Goal: Task Accomplishment & Management: Manage account settings

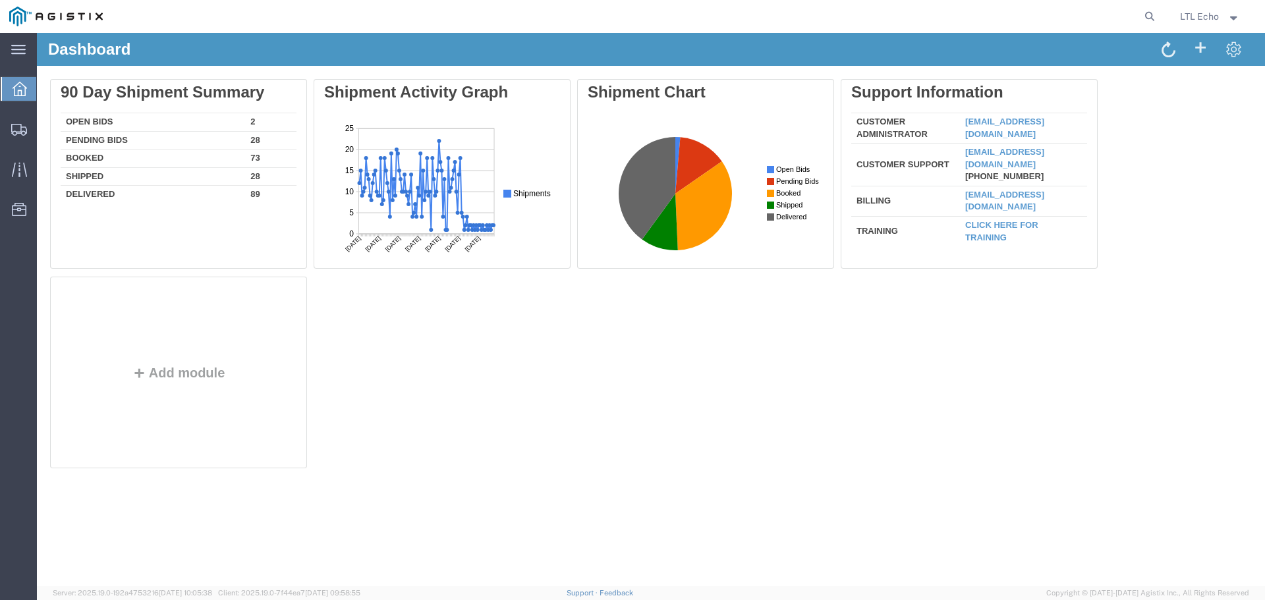
drag, startPoint x: 1146, startPoint y: 13, endPoint x: 1136, endPoint y: 15, distance: 10.7
click at [1146, 13] on icon at bounding box center [1150, 16] width 18 height 18
click at [995, 18] on input "search" at bounding box center [940, 17] width 401 height 32
paste input "56719233"
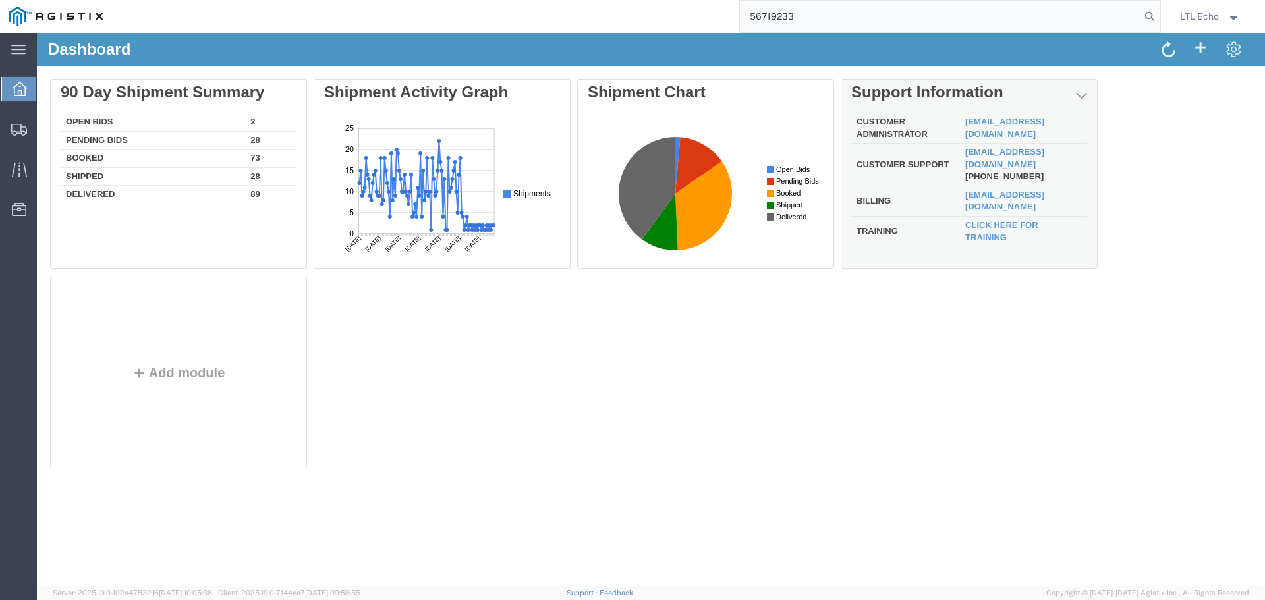
type input "56719233"
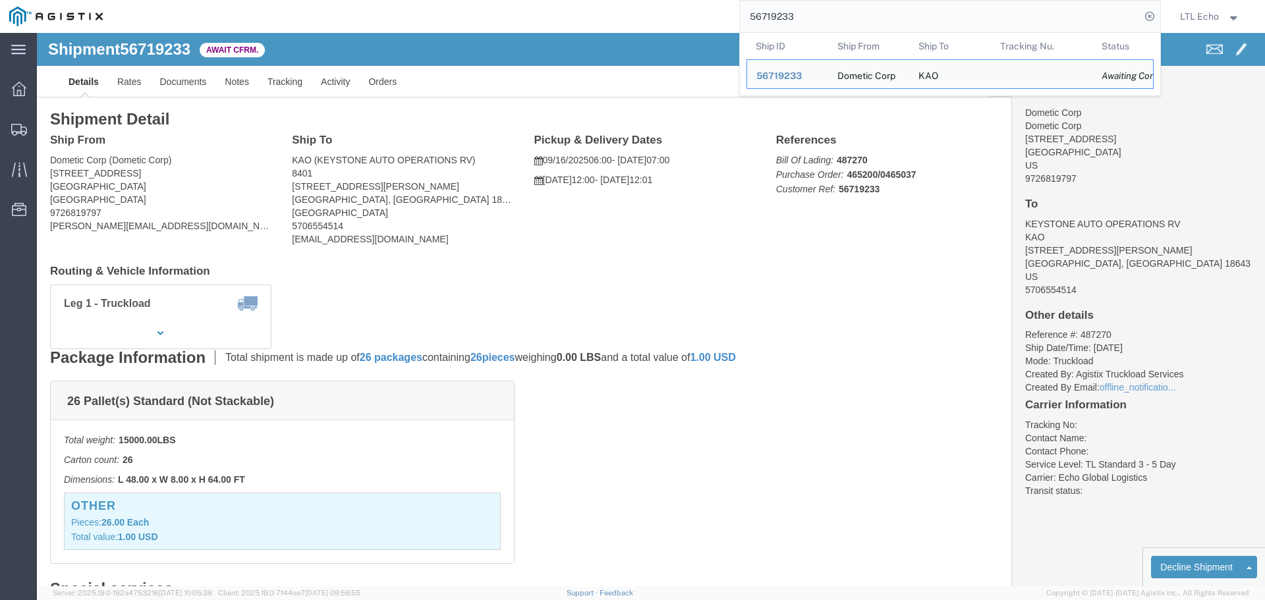
click span "56719233"
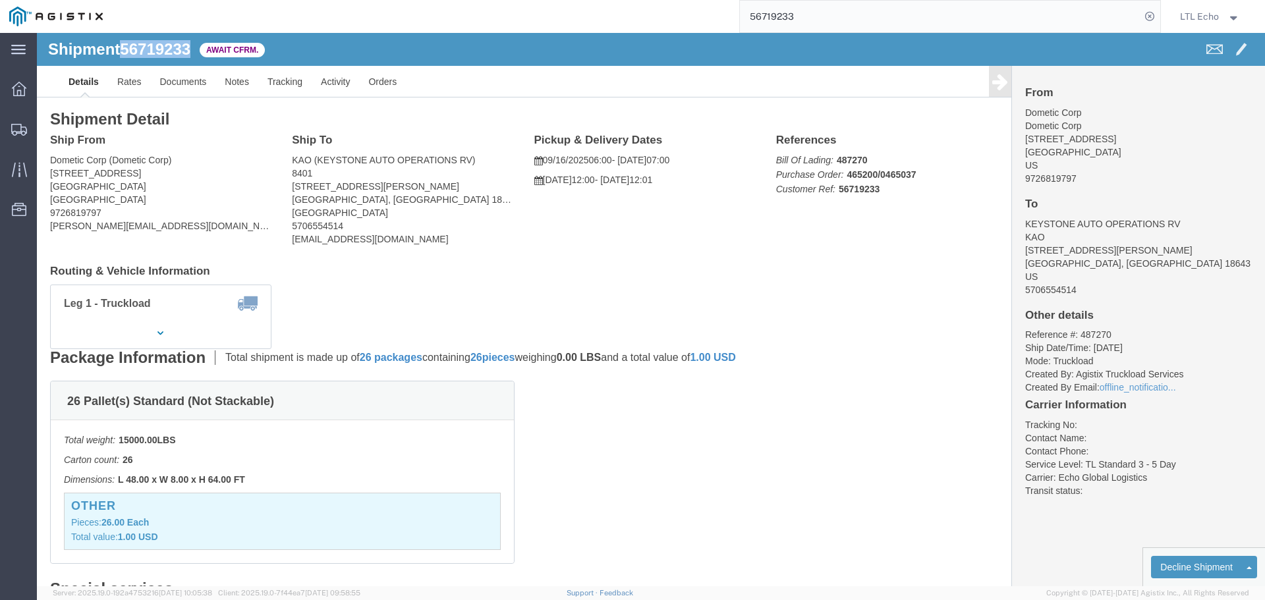
copy span "56719233"
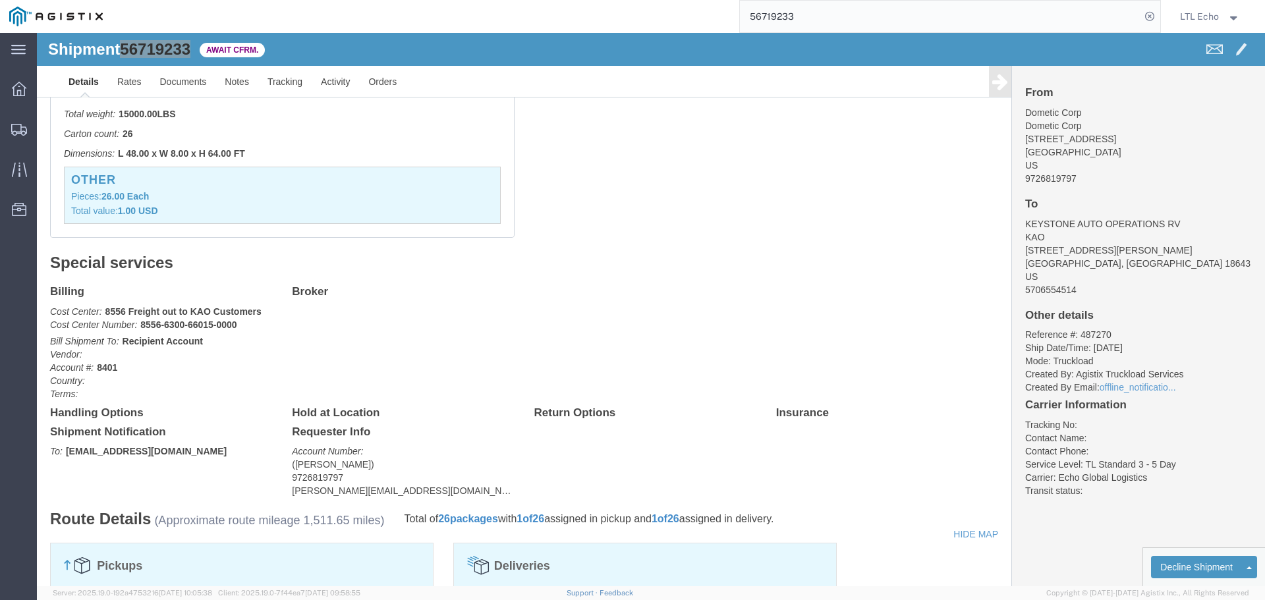
scroll to position [198, 0]
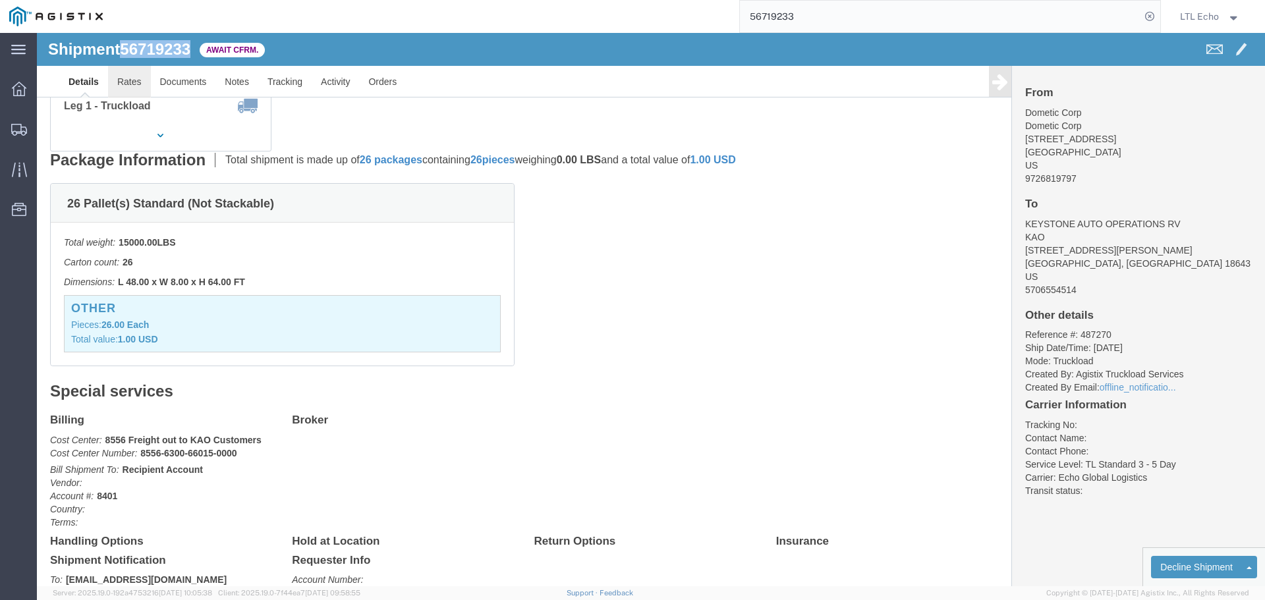
click link "Rates"
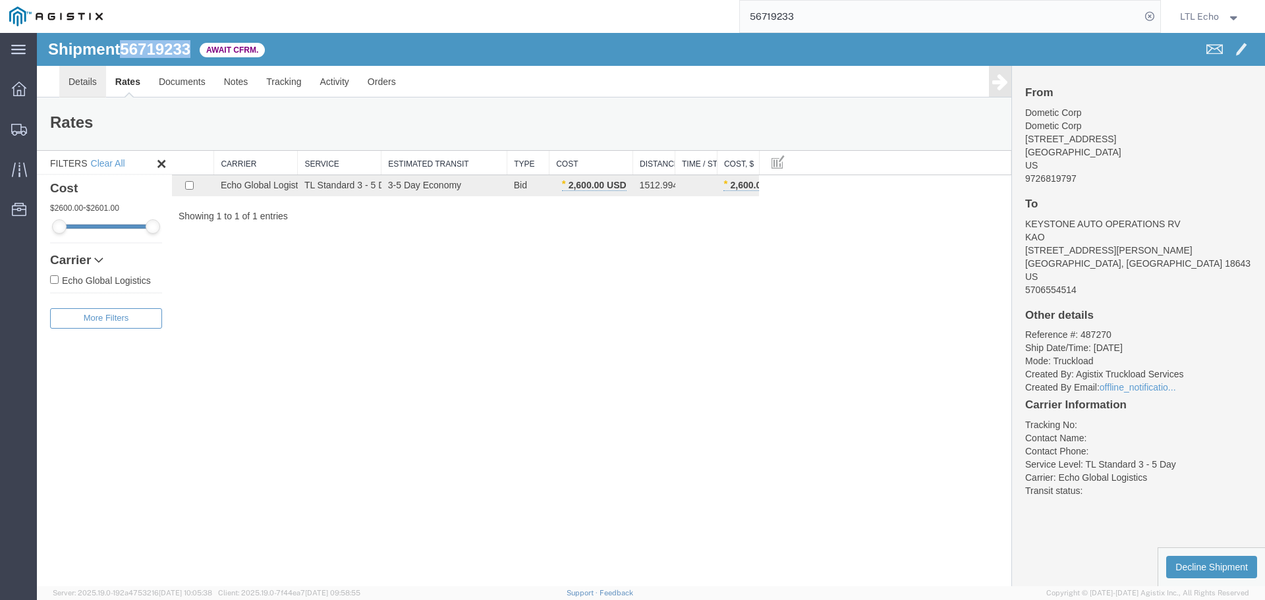
click at [90, 81] on link "Details" at bounding box center [82, 82] width 47 height 32
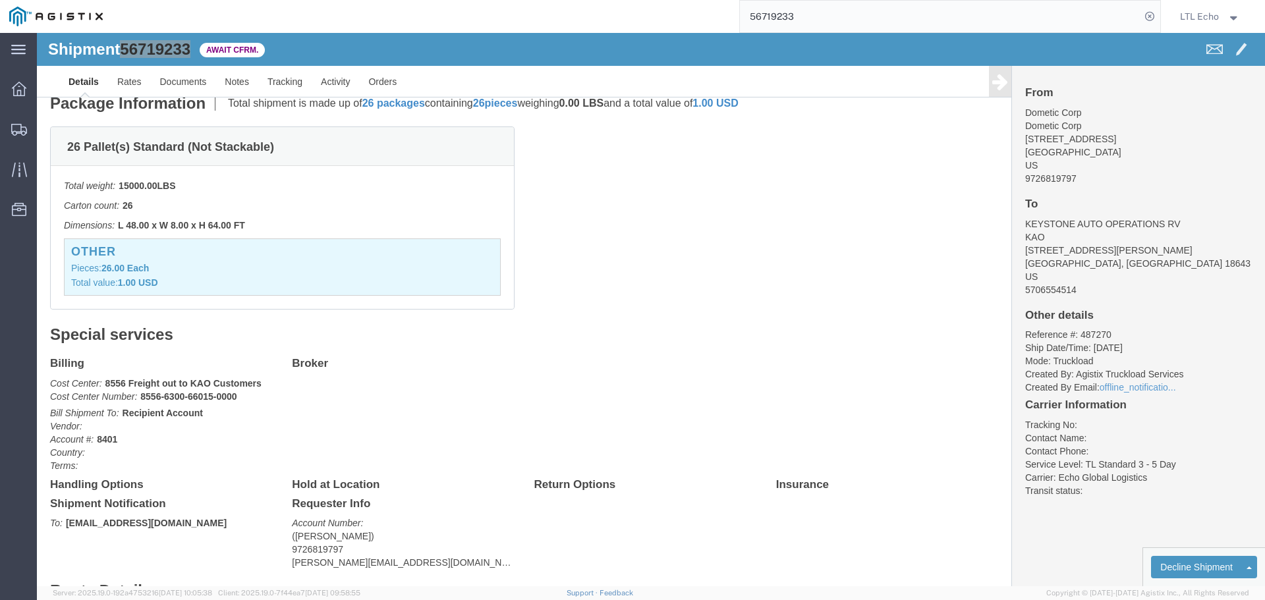
scroll to position [330, 0]
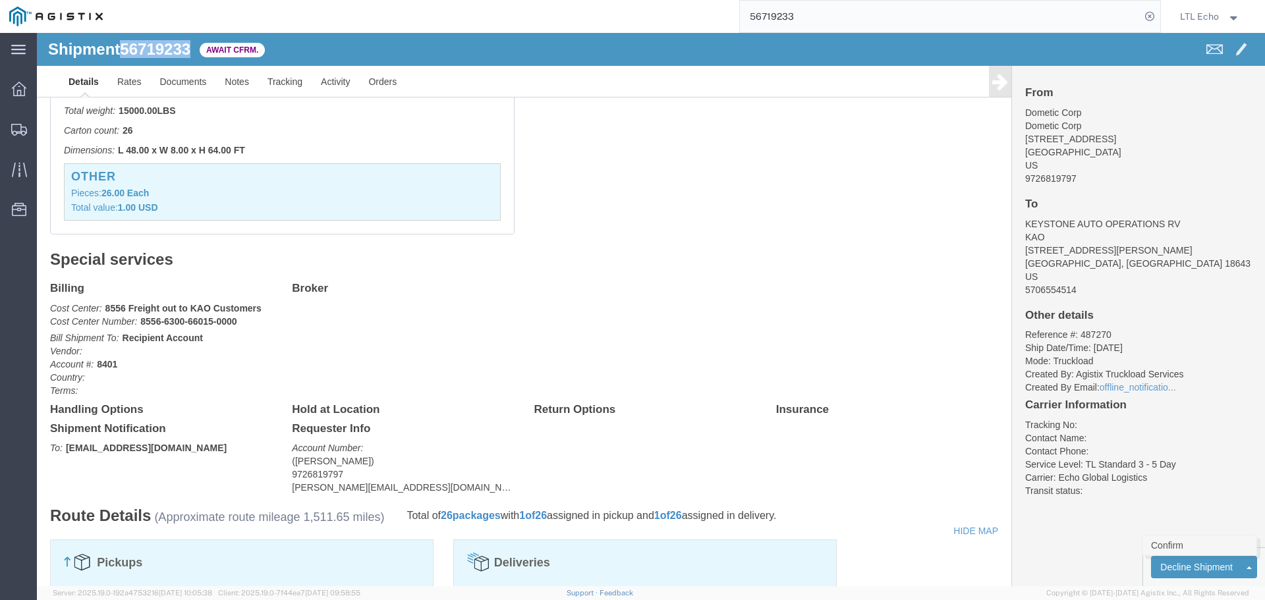
click link "Confirm"
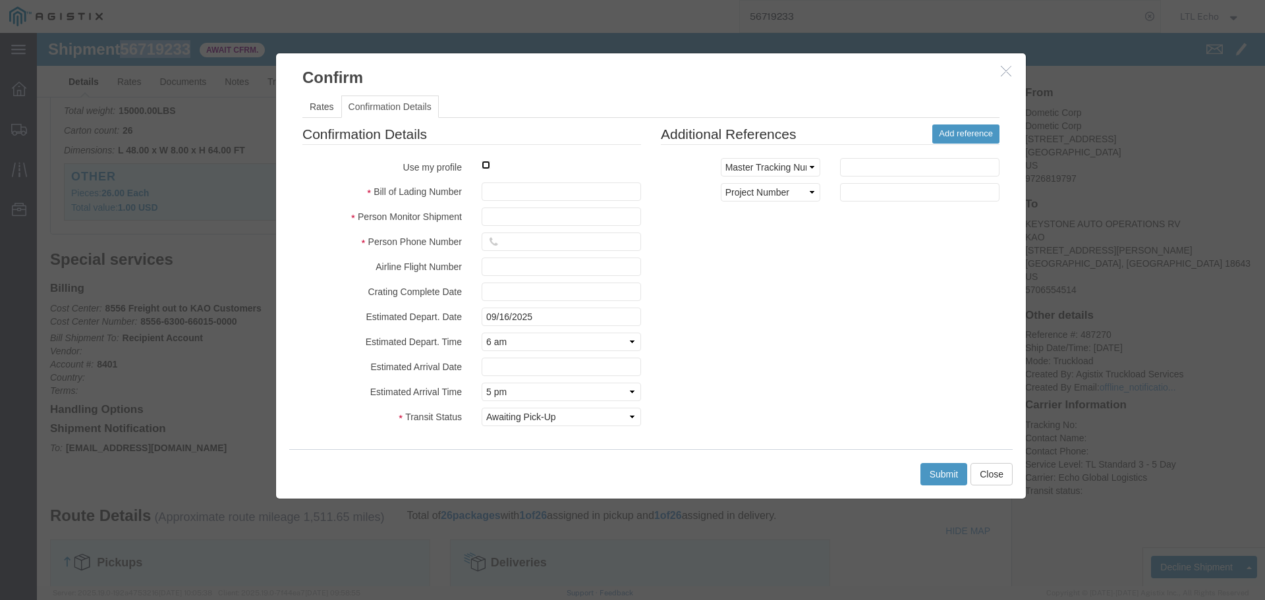
click input "checkbox"
checkbox input "true"
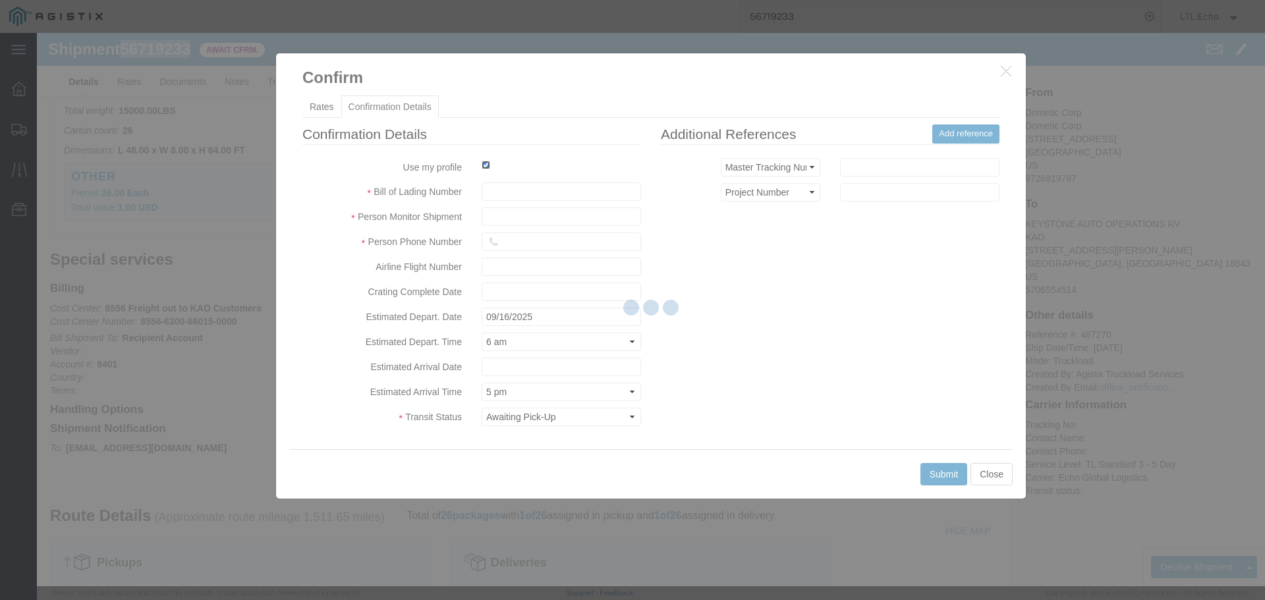
type input "LTL Echo"
type input "+ 8005116111"
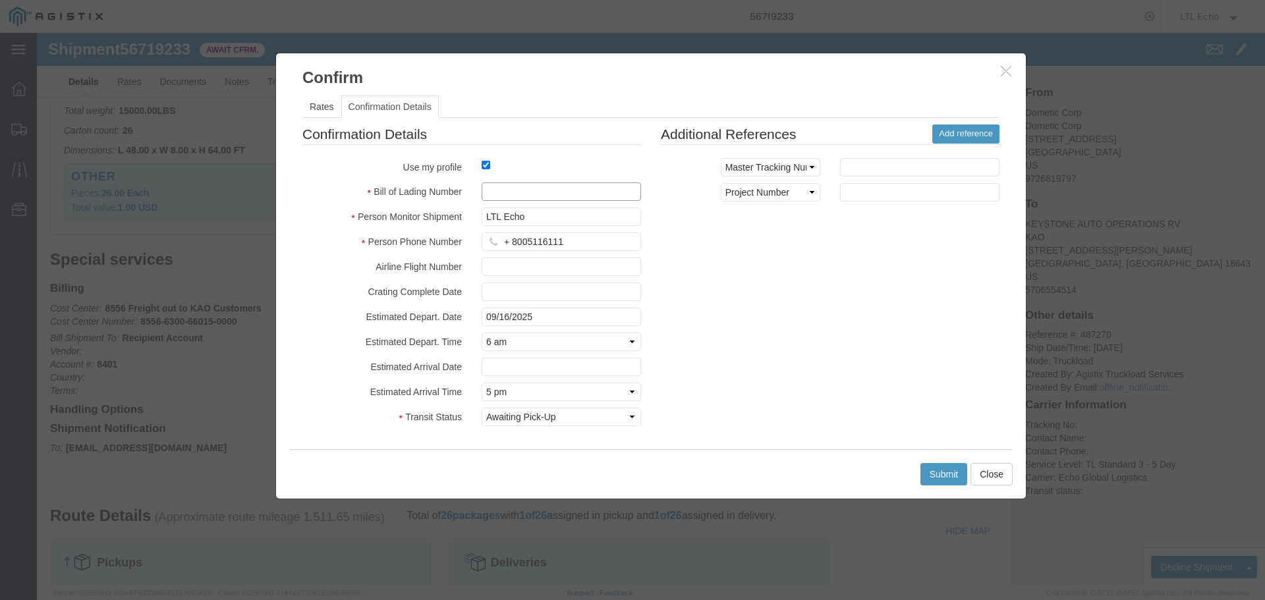
click input "text"
type input "64301465"
click button "Submit"
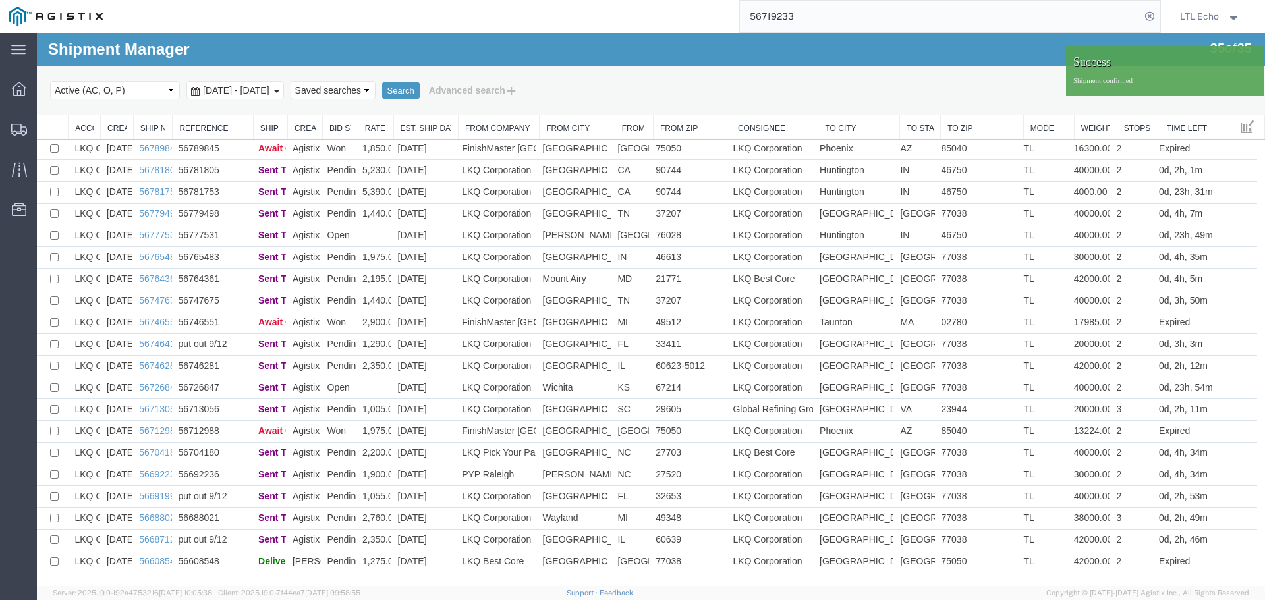
scroll to position [328, 0]
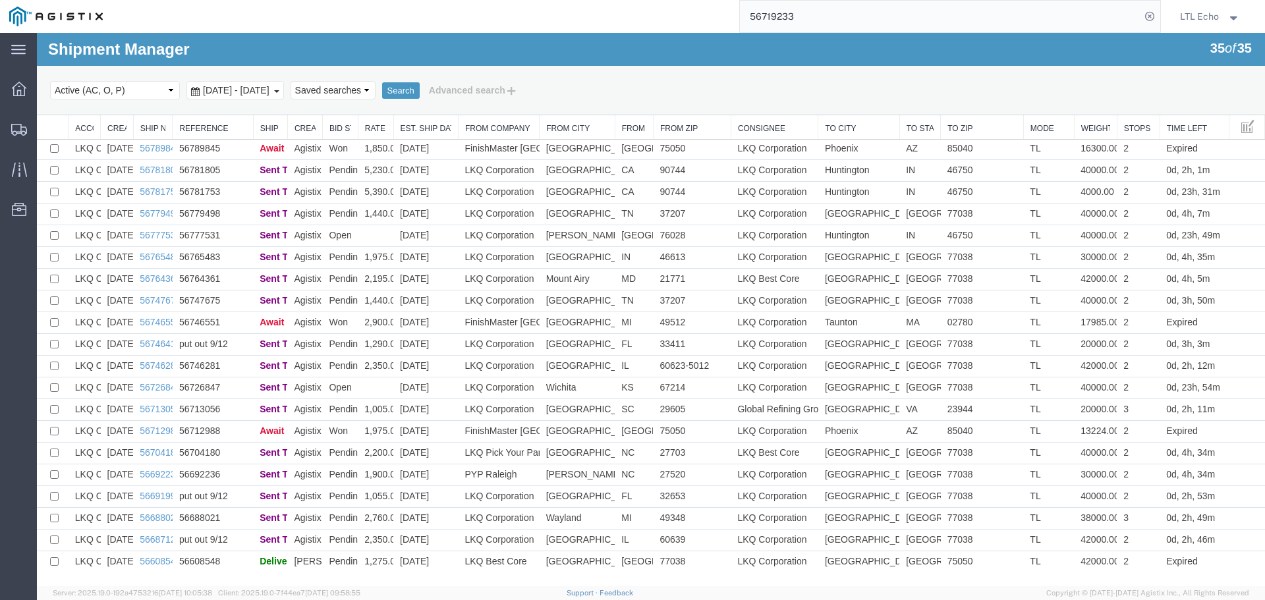
click at [782, 16] on input "56719233" at bounding box center [940, 17] width 401 height 32
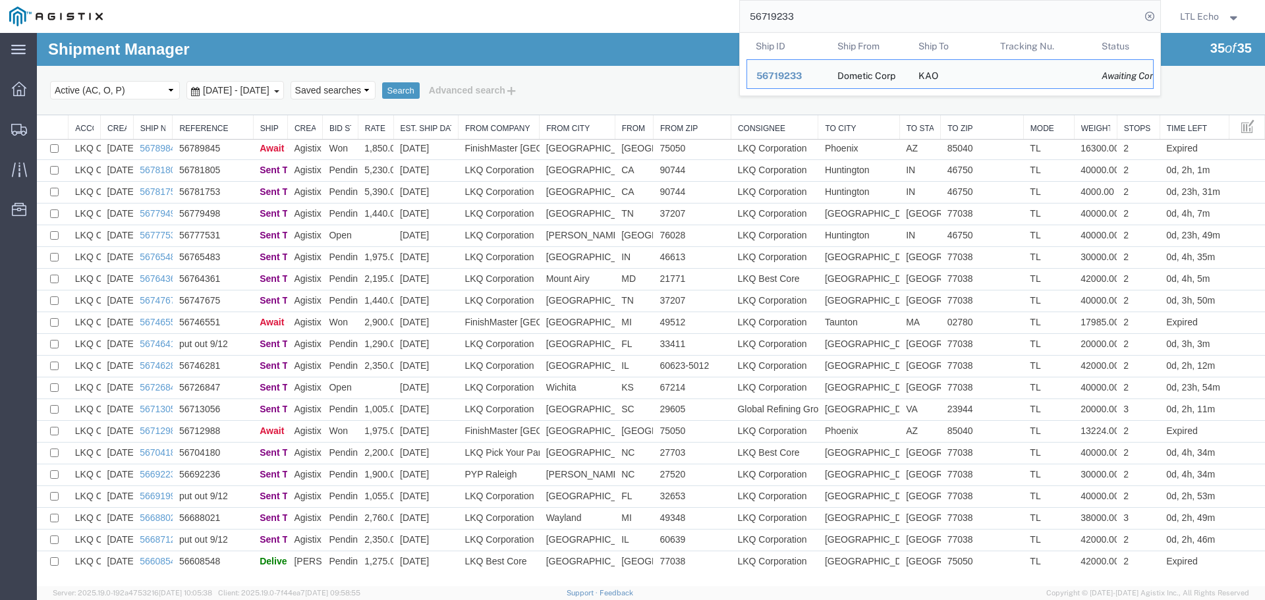
click at [782, 16] on input "56719233" at bounding box center [940, 17] width 401 height 32
paste input "64794"
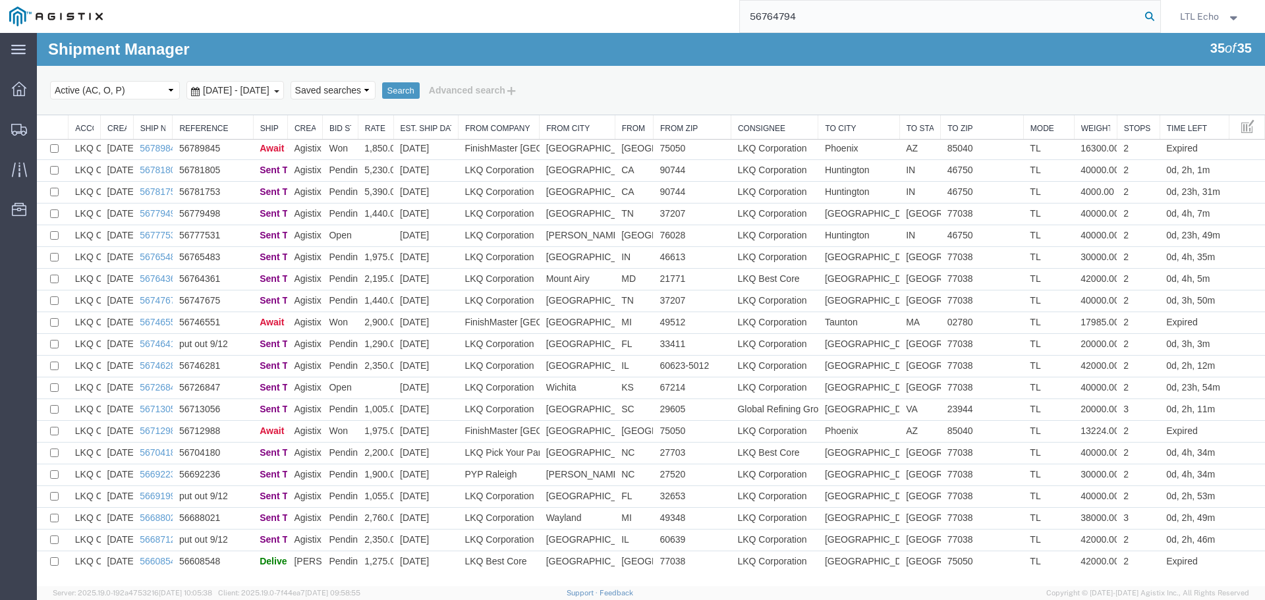
type input "56764794"
click at [1144, 15] on icon at bounding box center [1150, 16] width 18 height 18
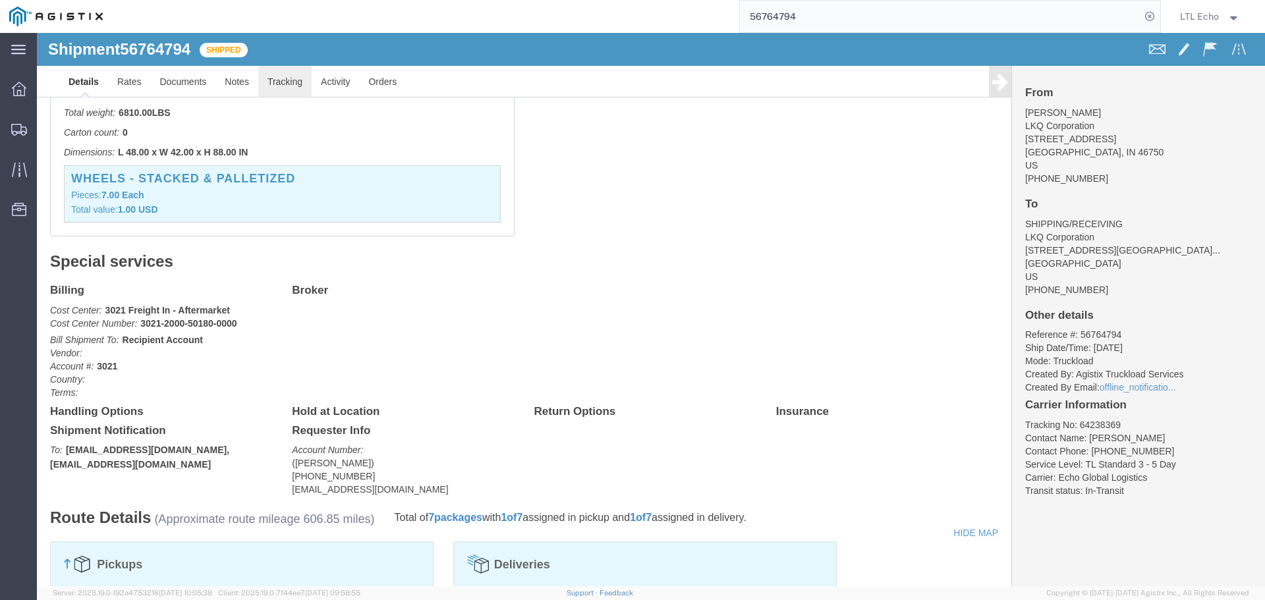
click link "Tracking"
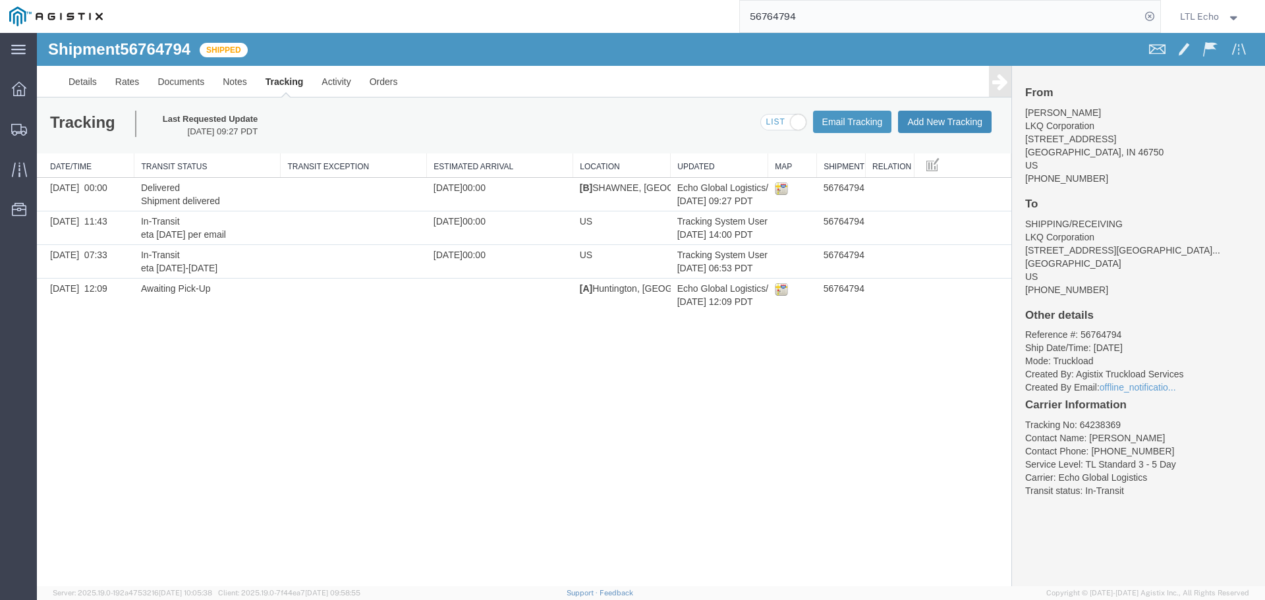
click at [938, 122] on button "Add New Tracking" at bounding box center [945, 122] width 94 height 22
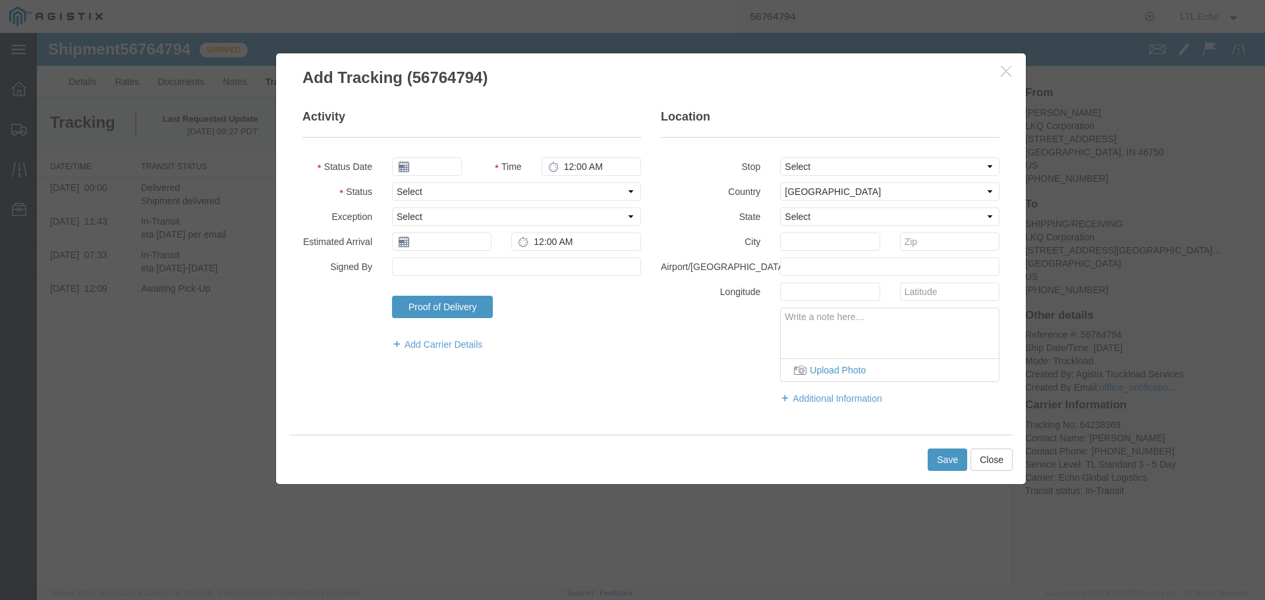
type input "[DATE]"
type input "11:00 AM"
click at [471, 194] on select "Select Arrival Notice Available Arrival Notice Imported Arrive at Delivery Loca…" at bounding box center [516, 192] width 249 height 18
select select "DELIVRED"
click at [465, 194] on select "Select Arrival Notice Available Arrival Notice Imported Arrive at Delivery Loca…" at bounding box center [516, 192] width 249 height 18
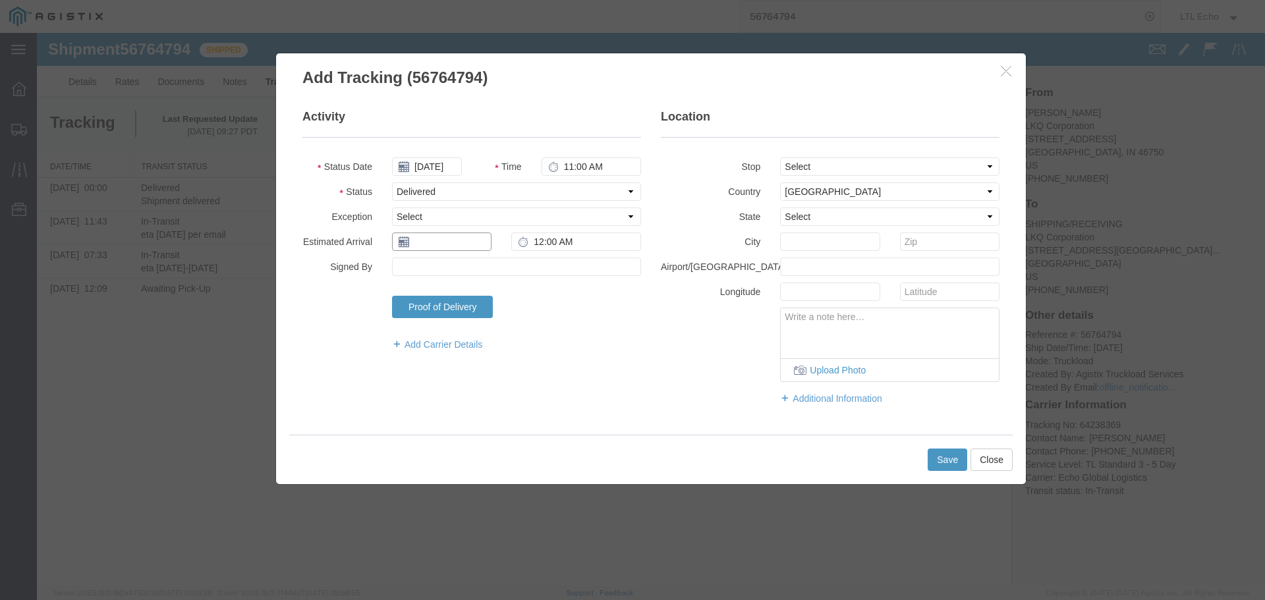
click at [434, 244] on input "text" at bounding box center [442, 242] width 100 height 18
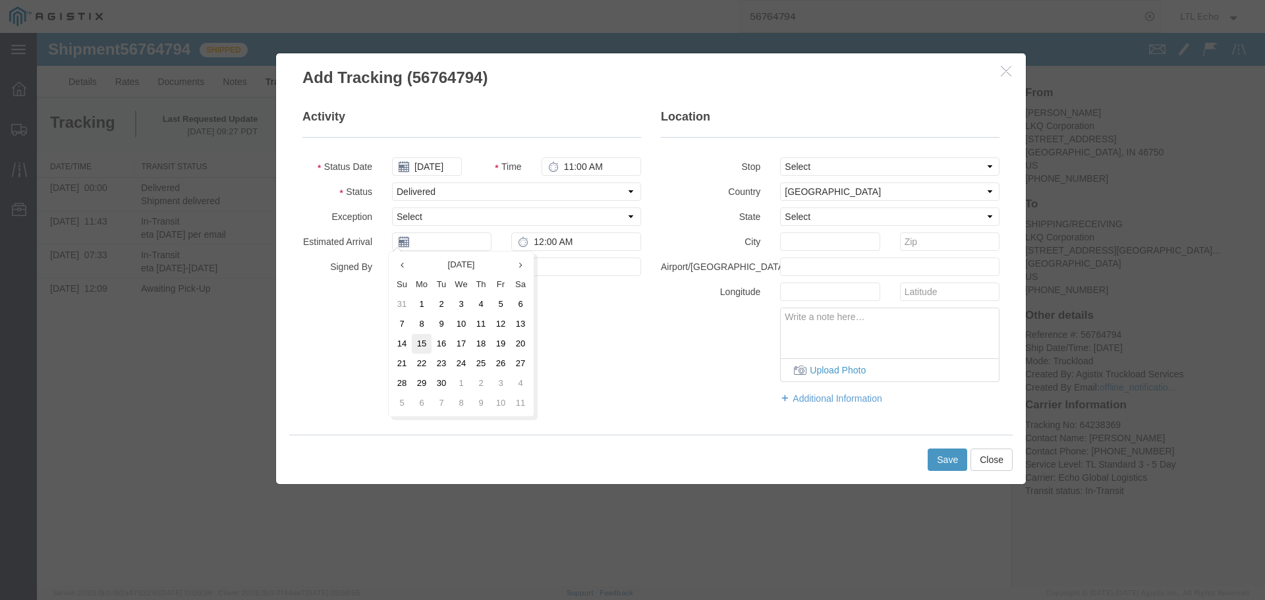
click at [426, 343] on td "15" at bounding box center [422, 344] width 20 height 20
type input "[DATE]"
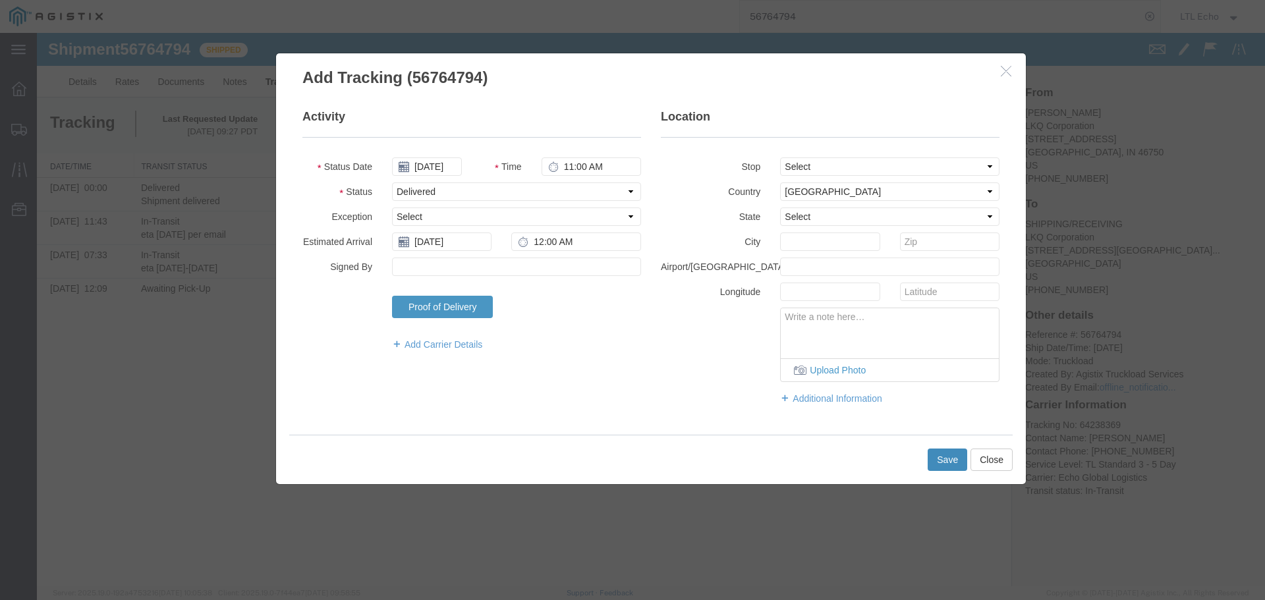
click at [943, 457] on button "Save" at bounding box center [948, 460] width 40 height 22
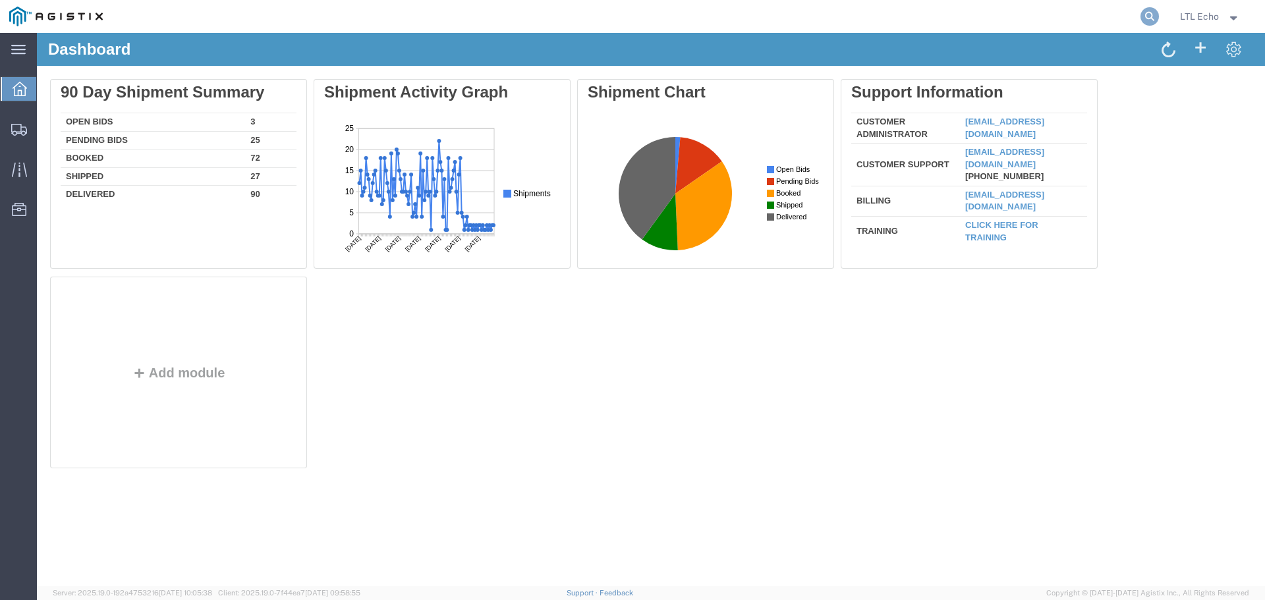
click at [1146, 18] on icon at bounding box center [1150, 16] width 18 height 18
click at [939, 20] on input "search" at bounding box center [940, 17] width 401 height 32
click at [933, 11] on input "search" at bounding box center [940, 17] width 401 height 32
type input "56795279"
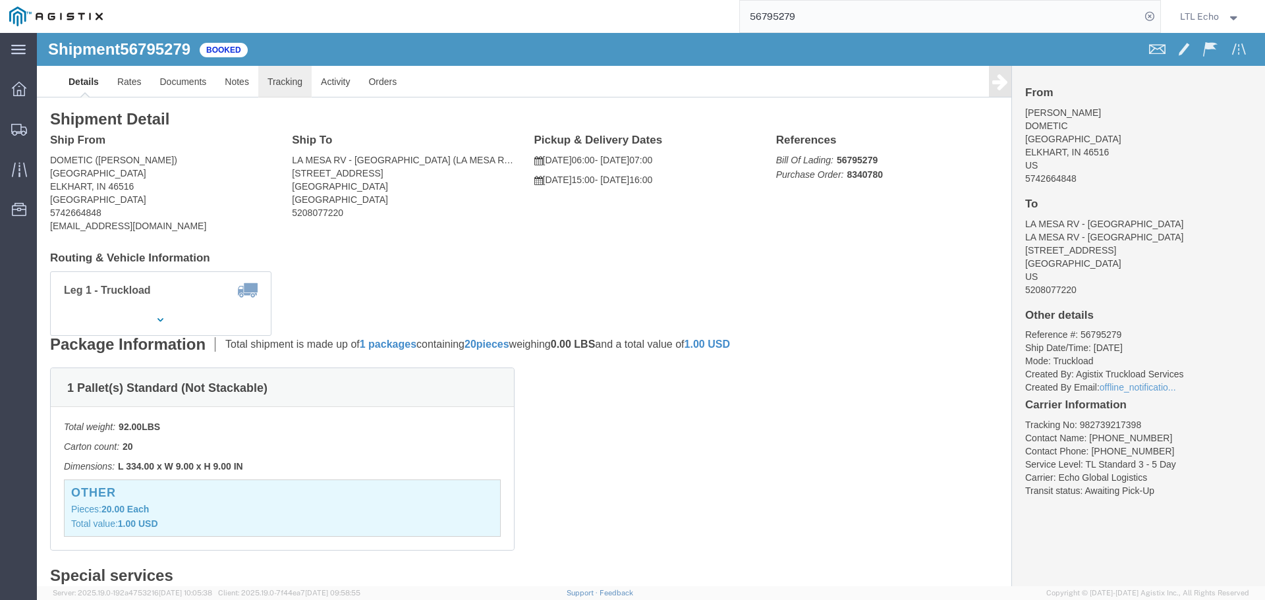
click link "Tracking"
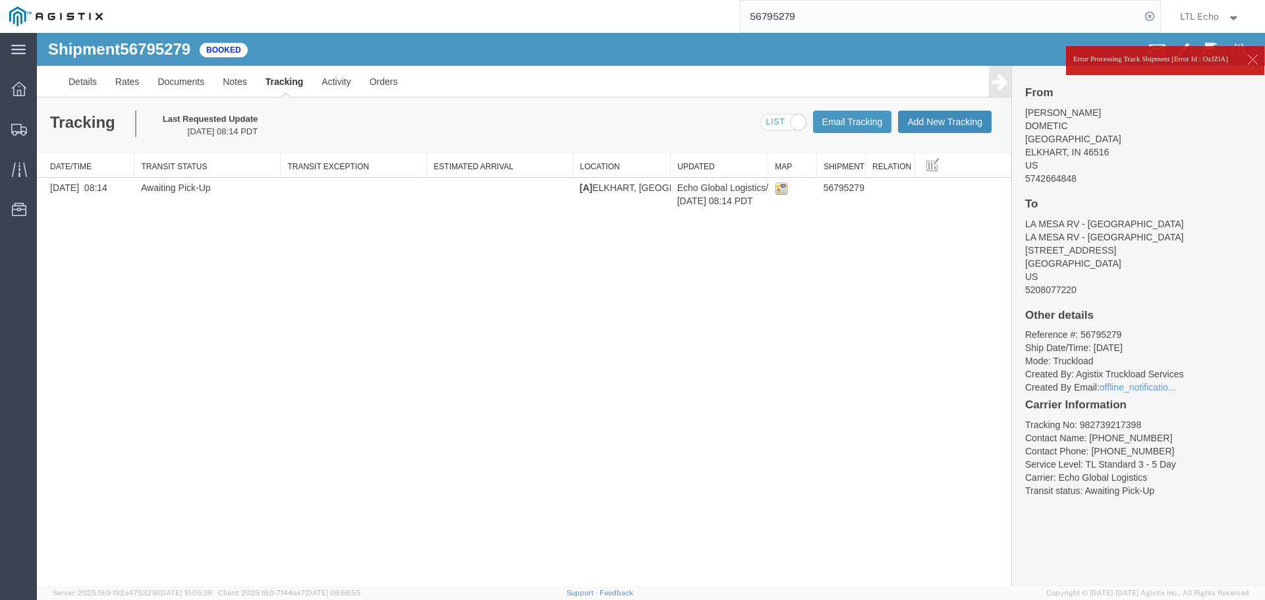
click at [918, 118] on button "Add New Tracking" at bounding box center [945, 122] width 94 height 22
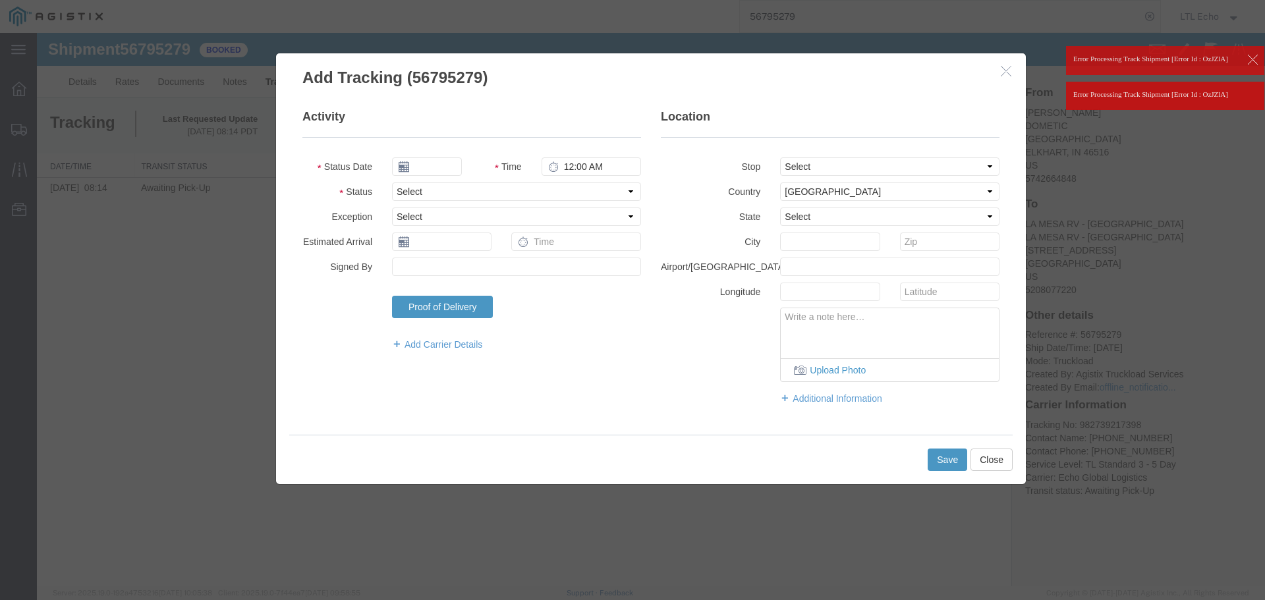
type input "[DATE]"
type input "11:00 AM"
click at [495, 196] on select "Select Arrival Notice Available Arrival Notice Imported Arrive at Delivery Loca…" at bounding box center [516, 192] width 249 height 18
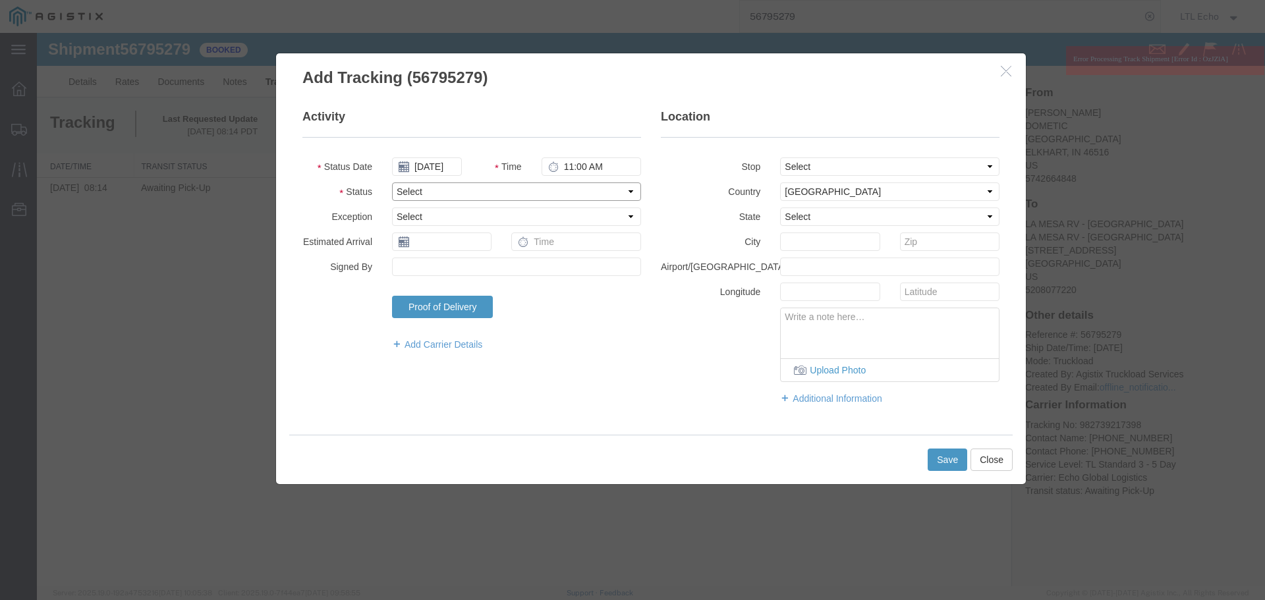
select select "PICKEDUP"
click at [495, 196] on select "Select Arrival Notice Available Arrival Notice Imported Arrive at Delivery Loca…" at bounding box center [516, 192] width 249 height 18
click at [430, 247] on input "text" at bounding box center [442, 242] width 100 height 18
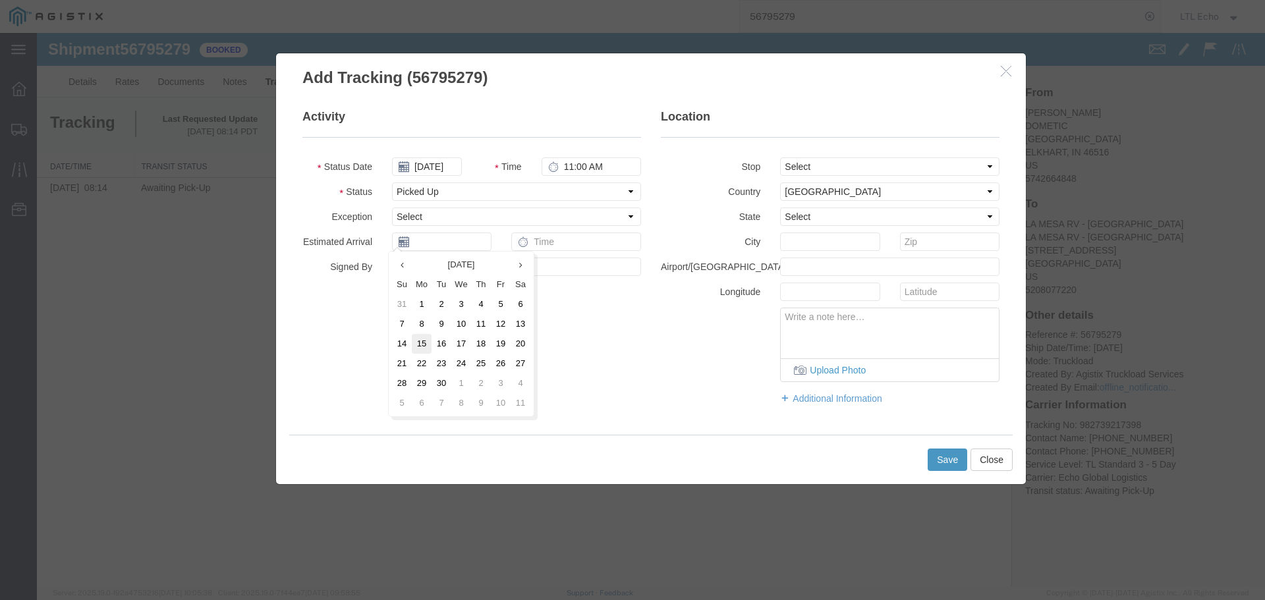
click at [419, 341] on td "15" at bounding box center [422, 344] width 20 height 20
type input "[DATE]"
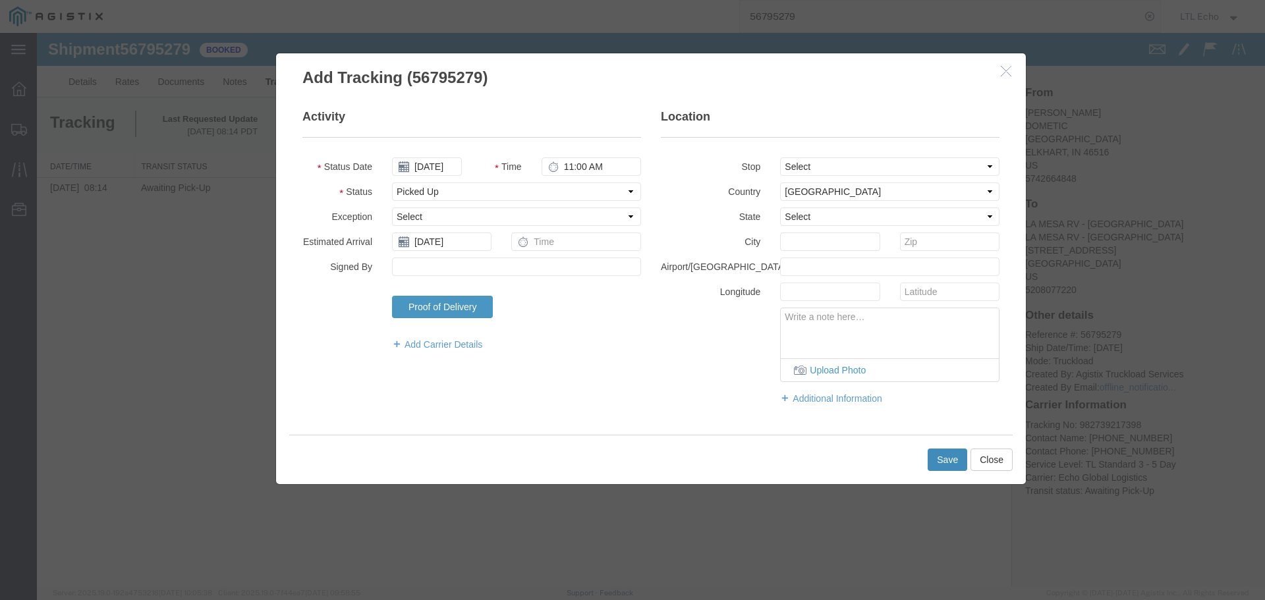
click at [939, 458] on button "Save" at bounding box center [948, 460] width 40 height 22
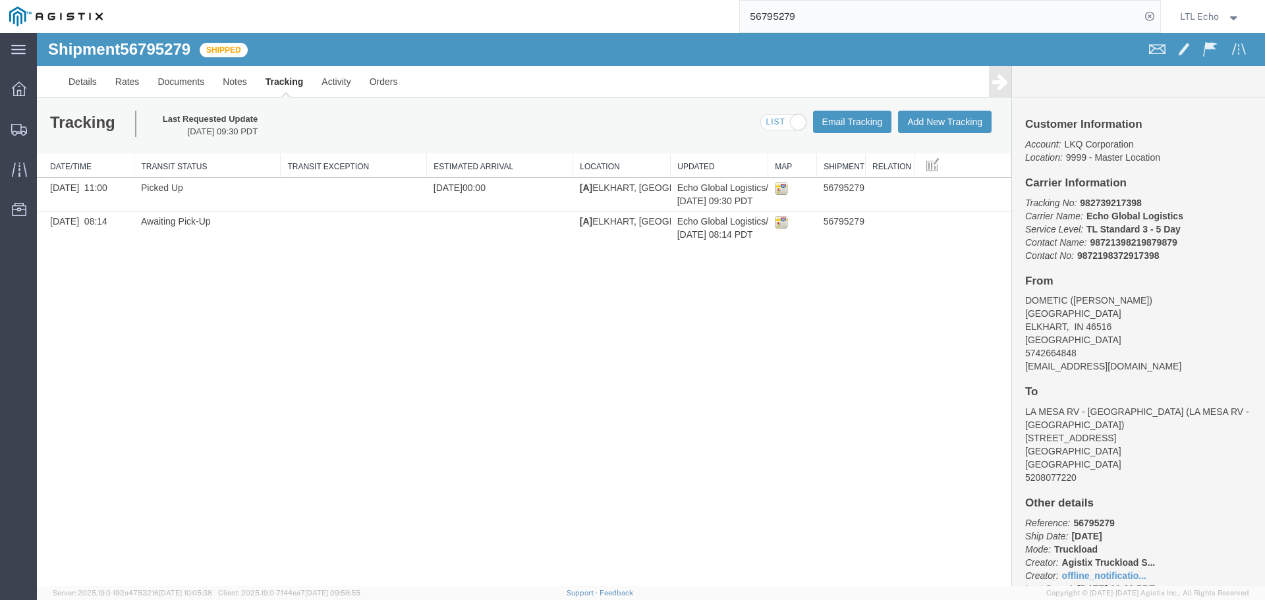
click at [778, 16] on input "56795279" at bounding box center [940, 17] width 401 height 32
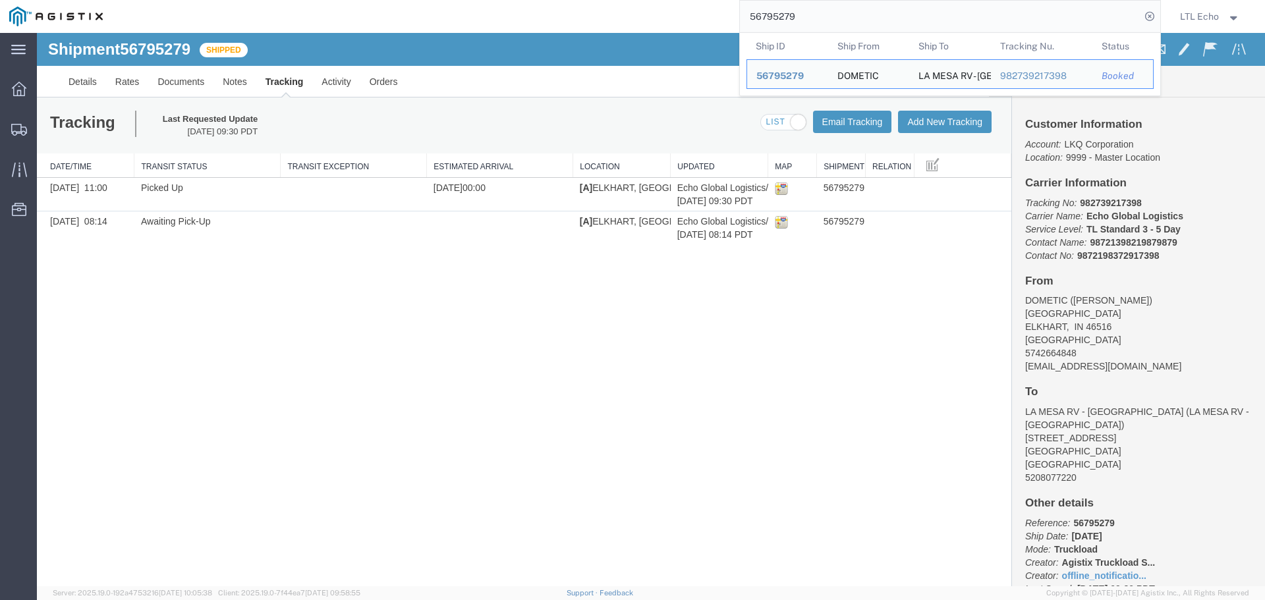
click at [778, 16] on input "56795279" at bounding box center [940, 17] width 401 height 32
click at [767, 15] on input "56795279" at bounding box center [940, 17] width 401 height 32
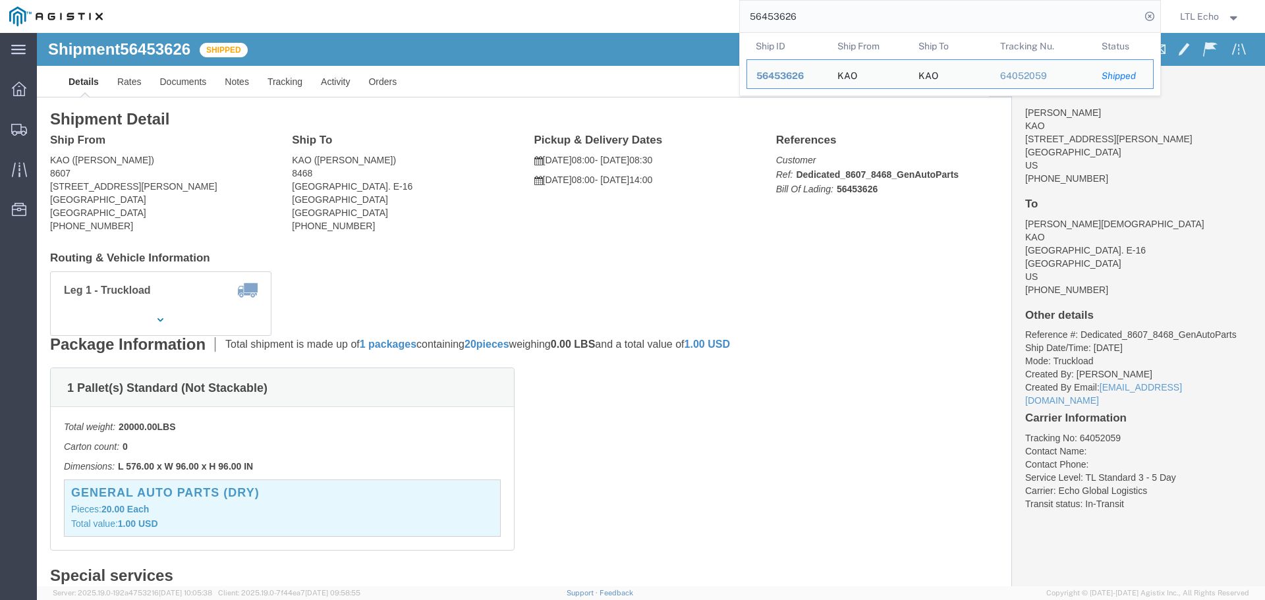
click at [780, 15] on input "56453626" at bounding box center [940, 17] width 401 height 32
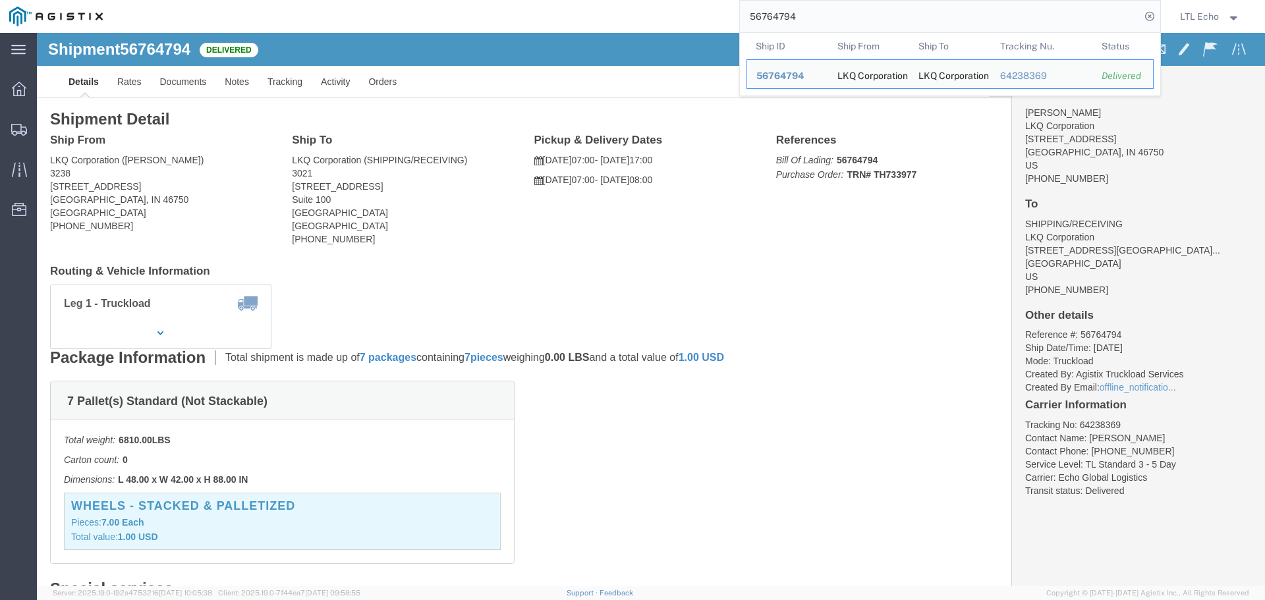
click at [779, 18] on input "56764794" at bounding box center [940, 17] width 401 height 32
click at [780, 18] on input "56764794" at bounding box center [940, 17] width 401 height 32
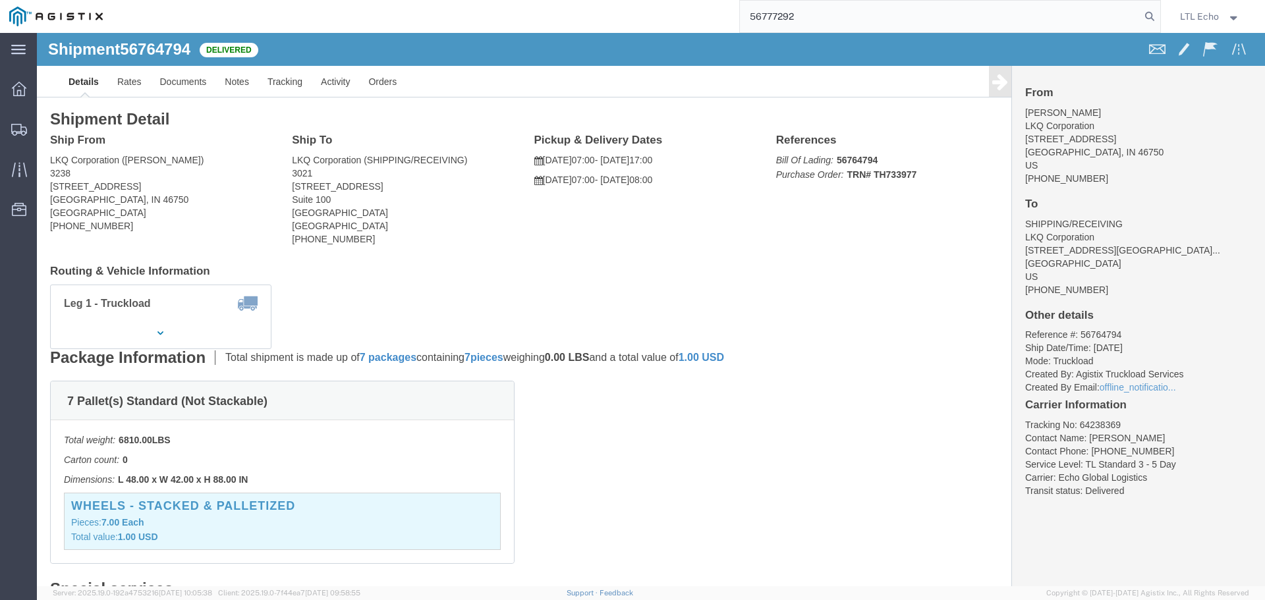
type input "56777292"
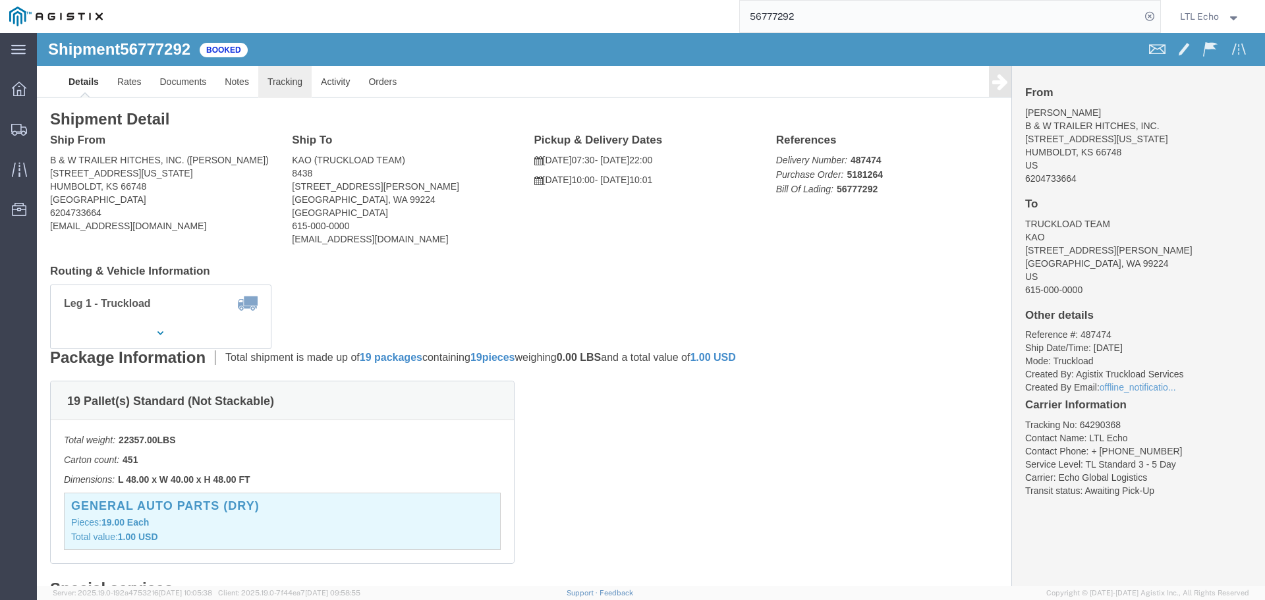
click link "Tracking"
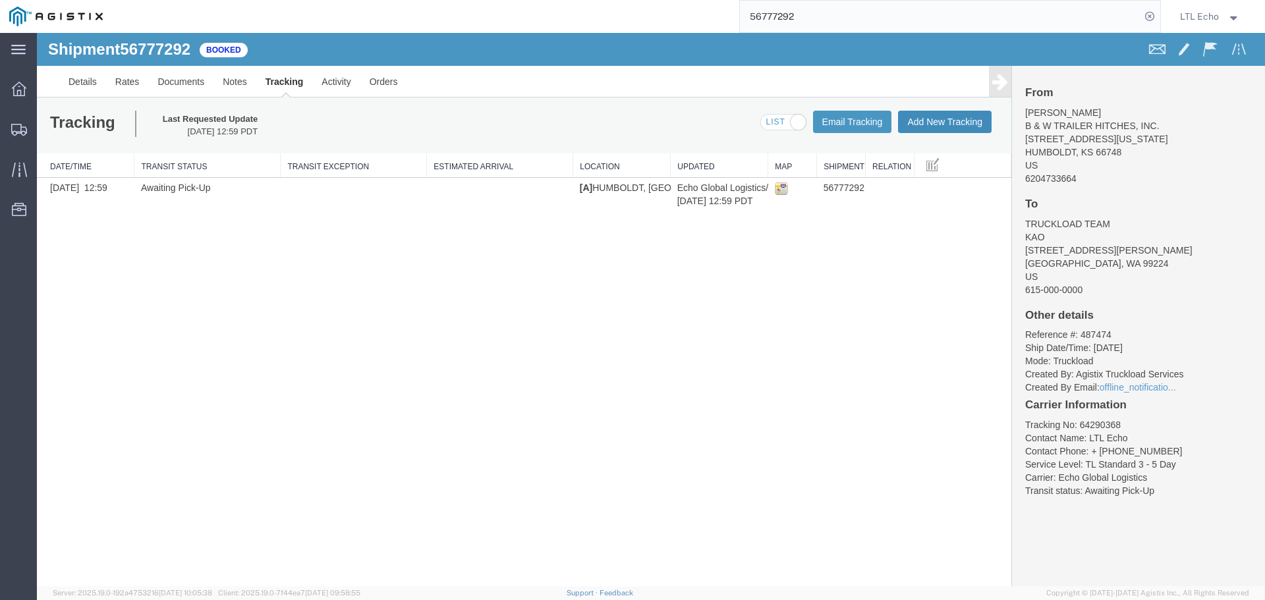
click at [953, 127] on button "Add New Tracking" at bounding box center [945, 122] width 94 height 22
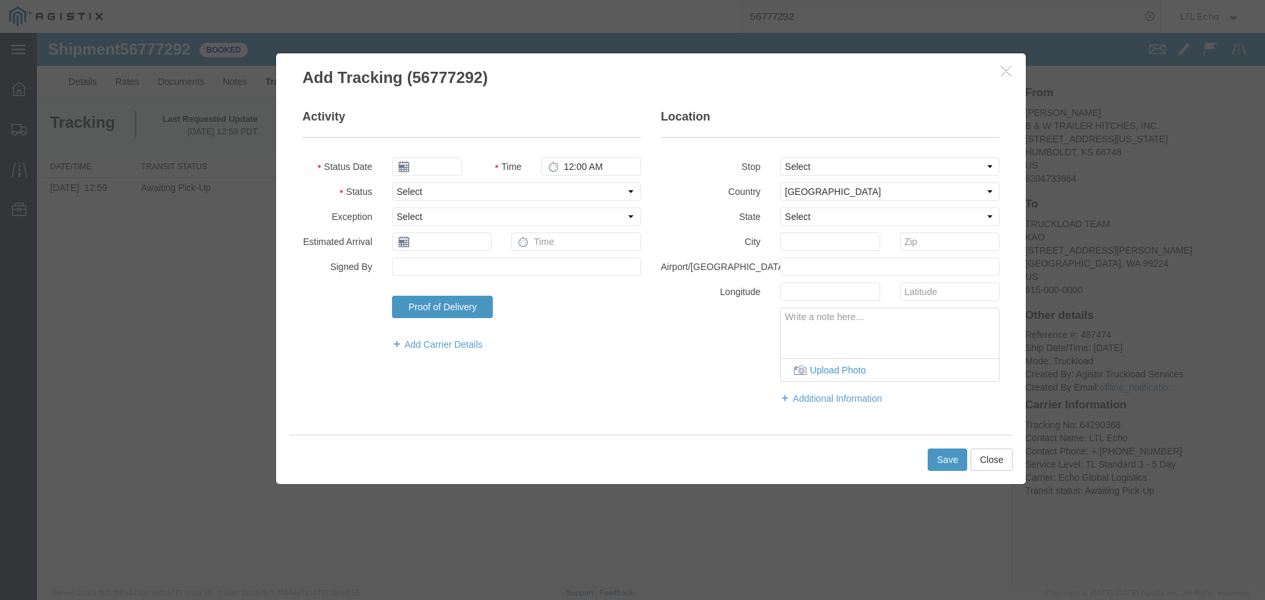
type input "[DATE]"
type input "11:00 AM"
click at [479, 188] on select "Select Arrival Notice Available Arrival Notice Imported Arrive at Delivery Loca…" at bounding box center [516, 192] width 249 height 18
select select "PICKEDUP"
click at [479, 188] on select "Select Arrival Notice Available Arrival Notice Imported Arrive at Delivery Loca…" at bounding box center [516, 192] width 249 height 18
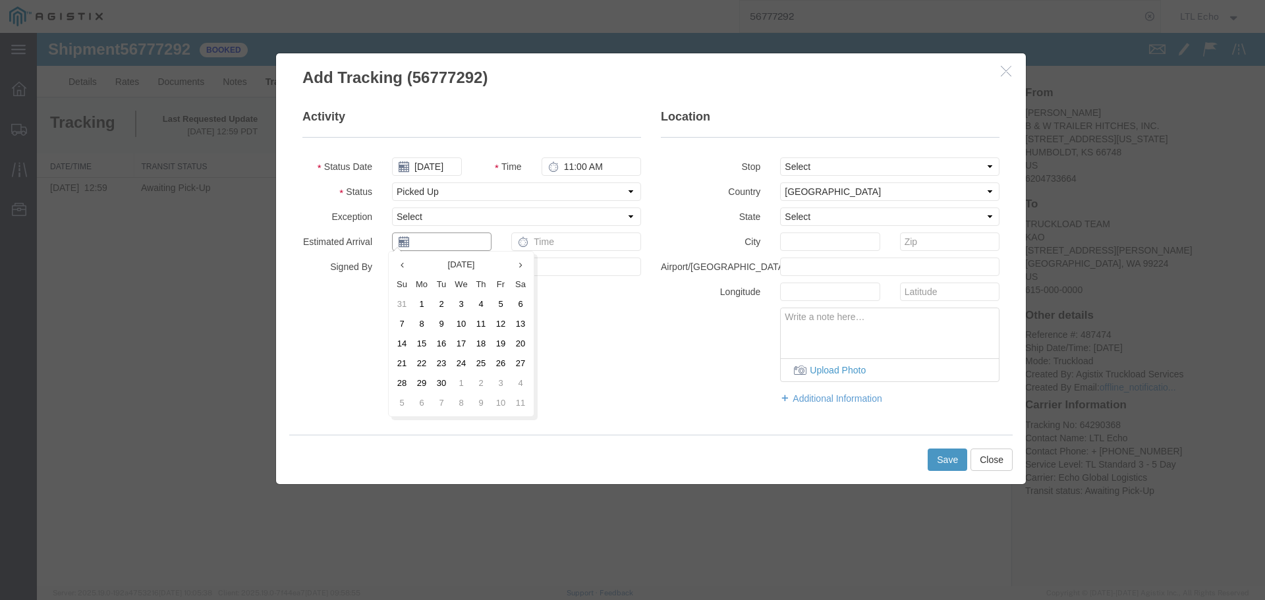
click at [426, 233] on input "text" at bounding box center [442, 242] width 100 height 18
click at [420, 341] on td "15" at bounding box center [422, 344] width 20 height 20
type input "[DATE]"
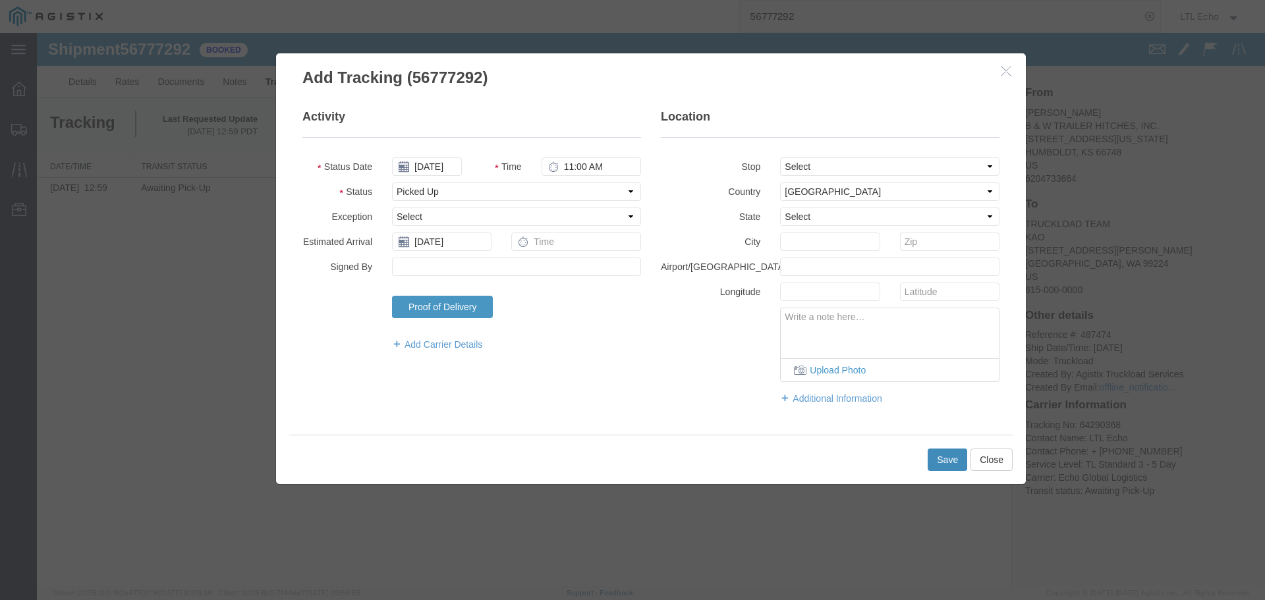
click at [937, 463] on button "Save" at bounding box center [948, 460] width 40 height 22
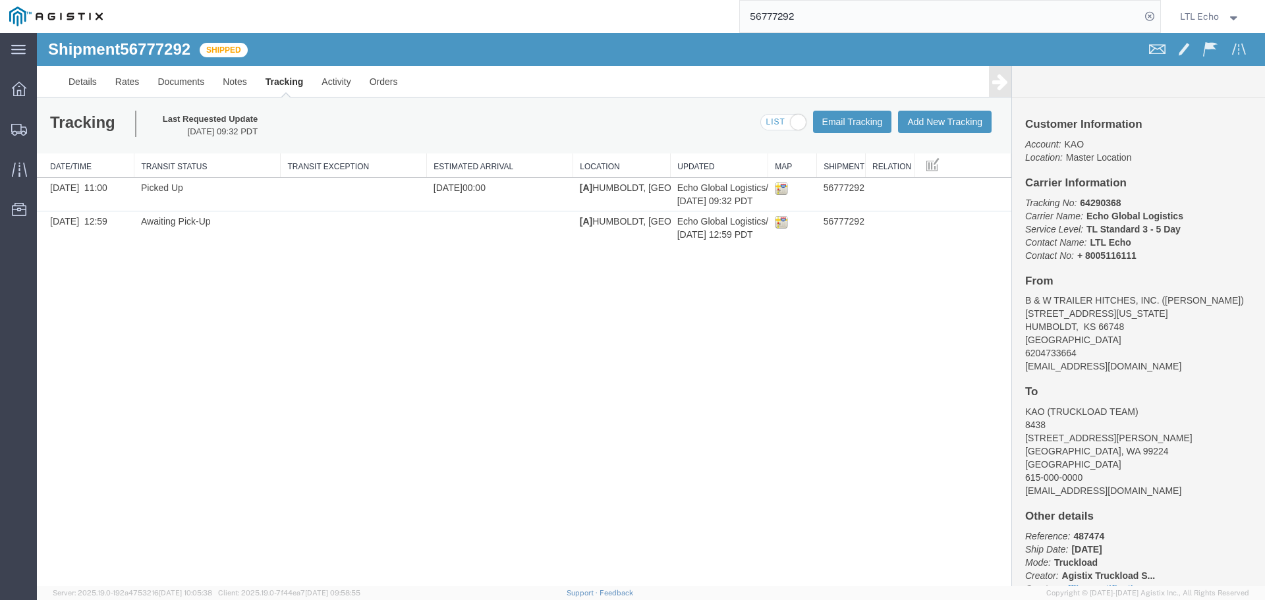
click at [765, 17] on input "56777292" at bounding box center [940, 17] width 401 height 32
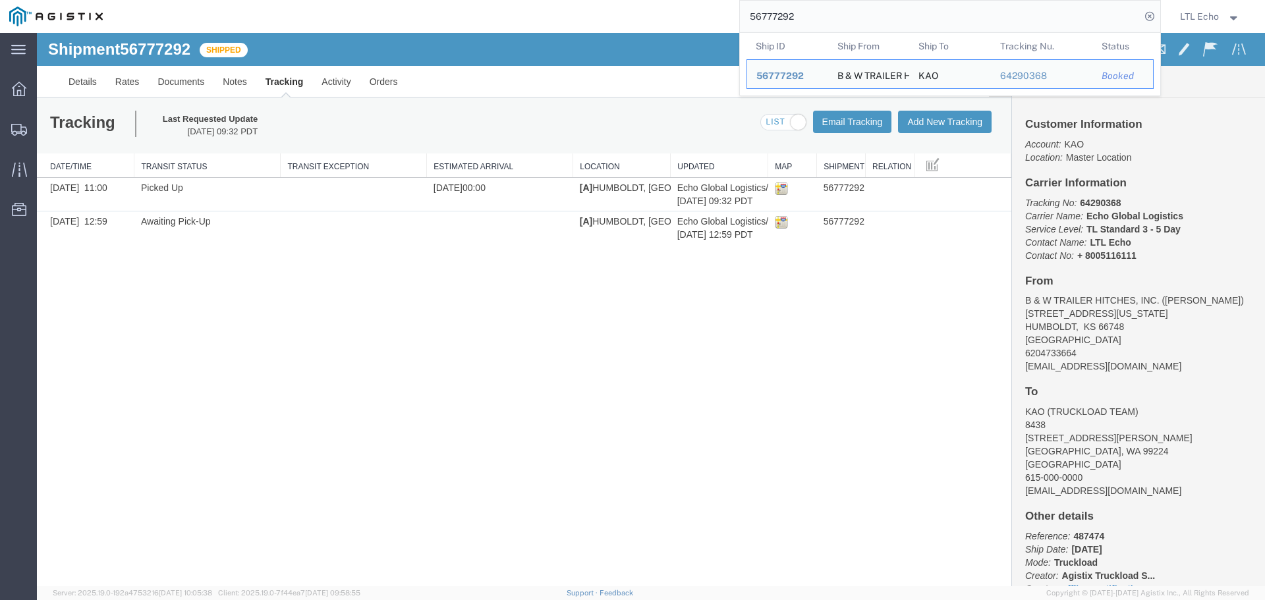
click at [765, 17] on input "56777292" at bounding box center [940, 17] width 401 height 32
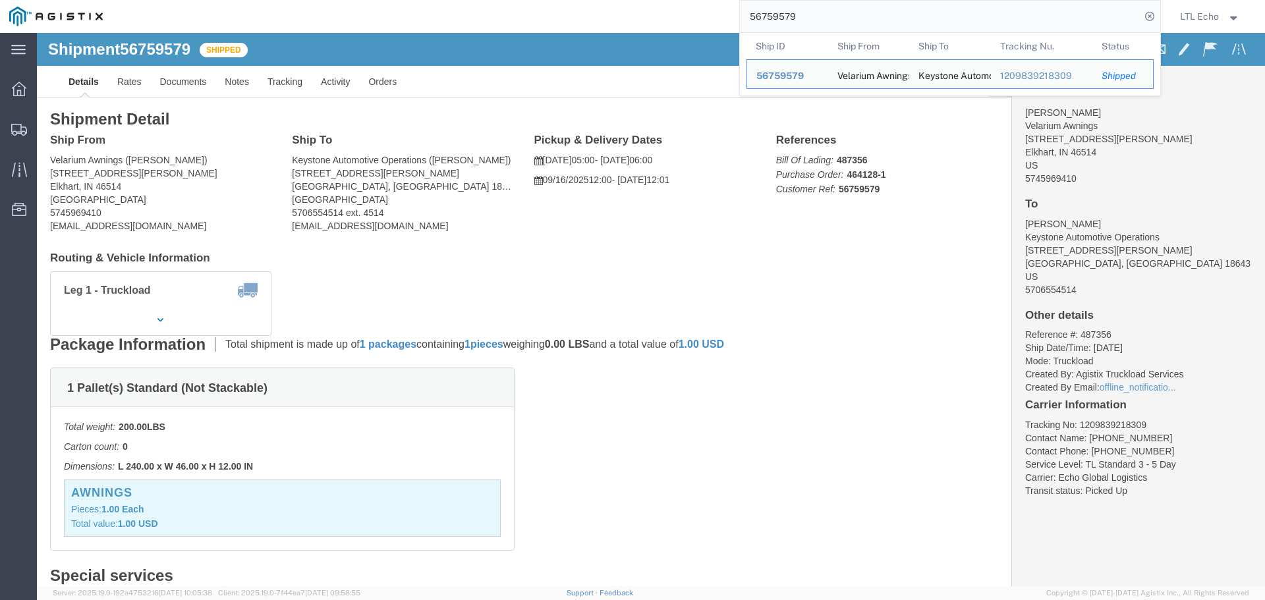
click at [769, 18] on input "56759579" at bounding box center [940, 17] width 401 height 32
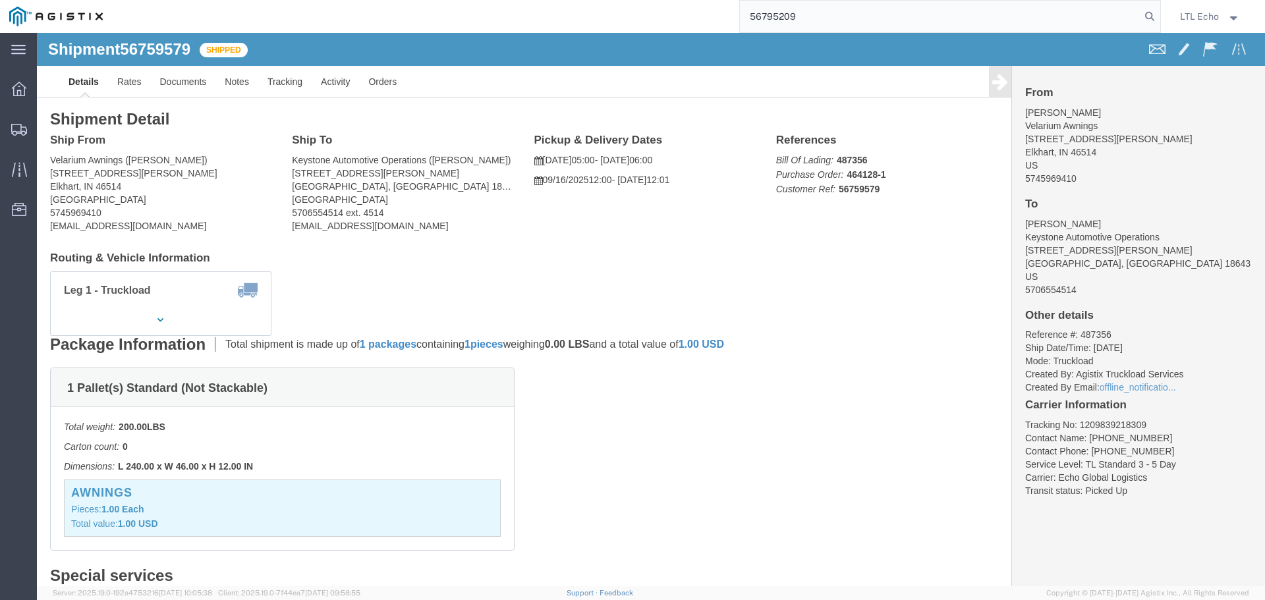
type input "56795209"
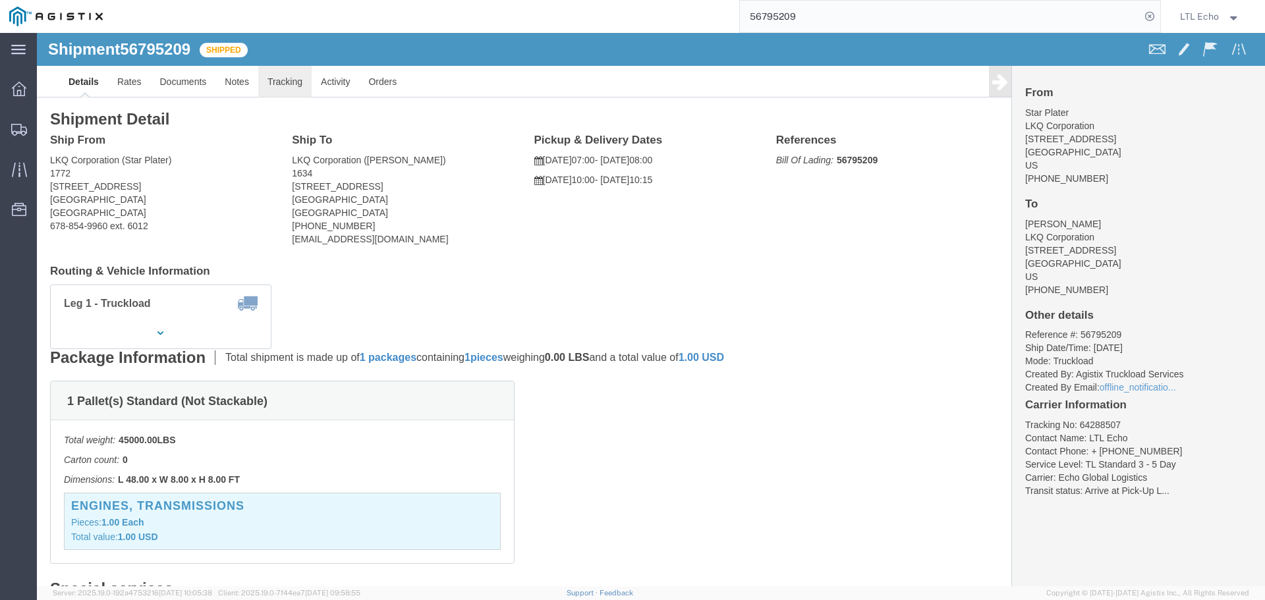
click link "Tracking"
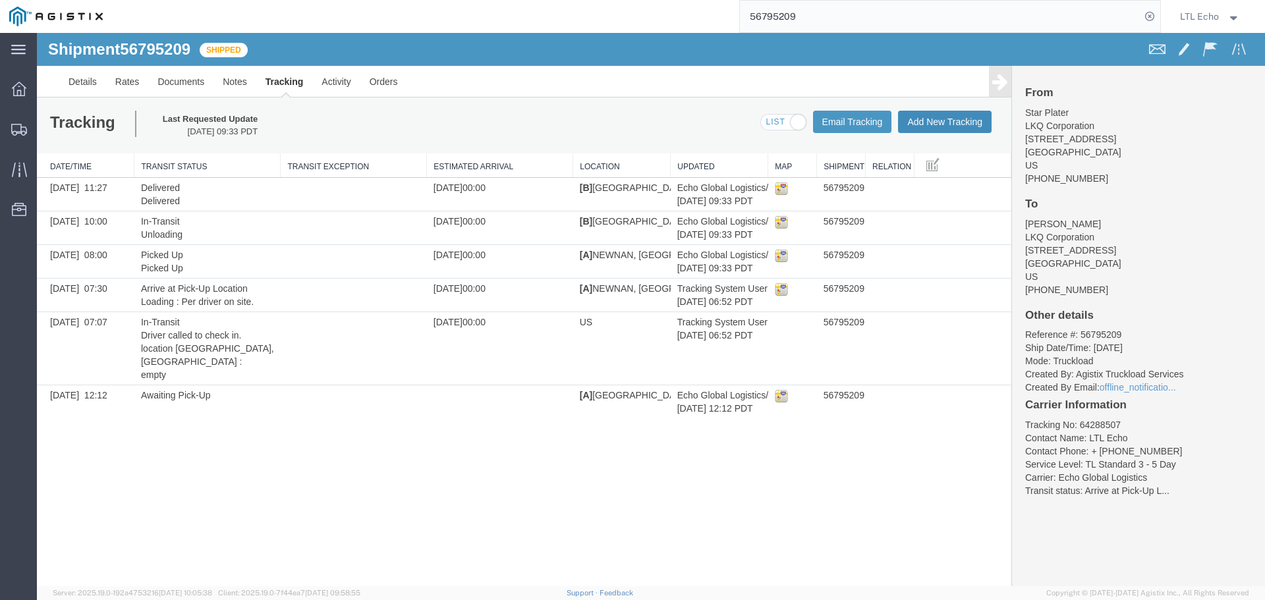
click at [952, 120] on button "Add New Tracking" at bounding box center [945, 122] width 94 height 22
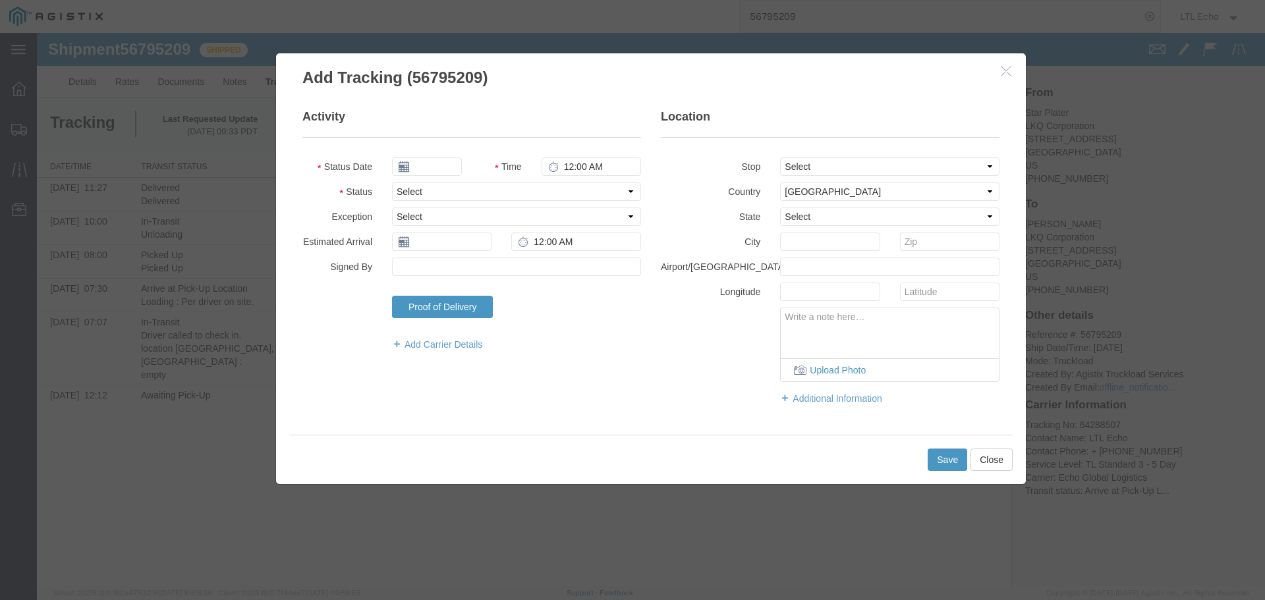
type input "[DATE]"
type input "11:00 AM"
click at [546, 195] on select "Select Arrival Notice Available Arrival Notice Imported Arrive at Delivery Loca…" at bounding box center [516, 192] width 249 height 18
select select "DELIVRED"
click at [546, 195] on select "Select Arrival Notice Available Arrival Notice Imported Arrive at Delivery Loca…" at bounding box center [516, 192] width 249 height 18
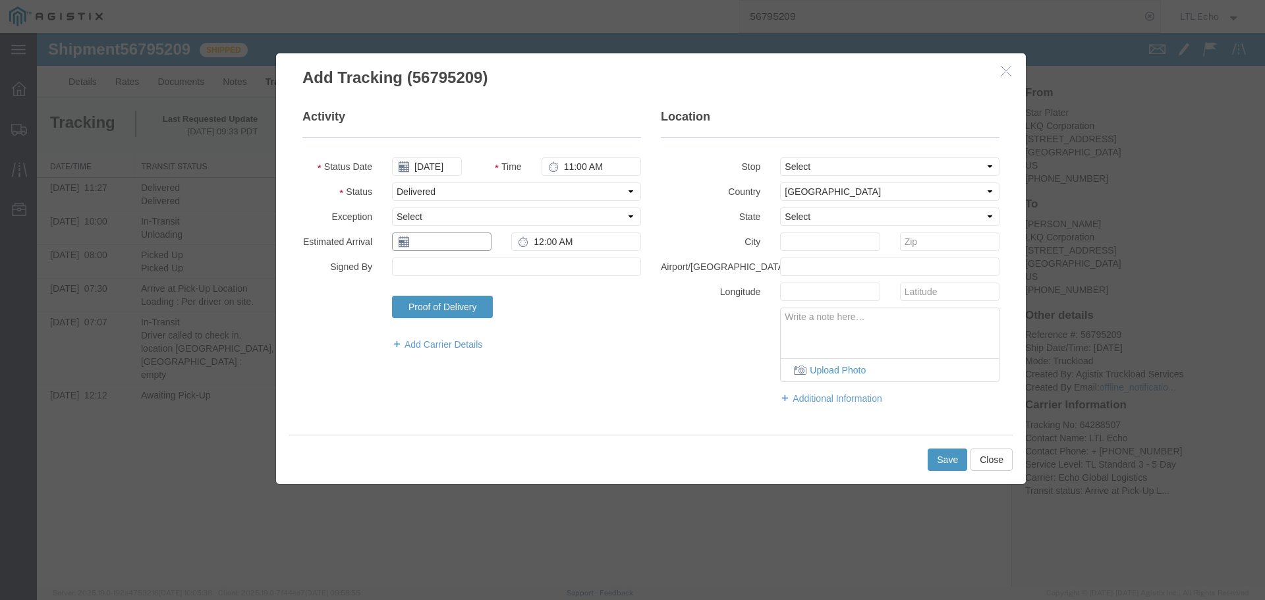
click at [442, 236] on input "text" at bounding box center [442, 242] width 100 height 18
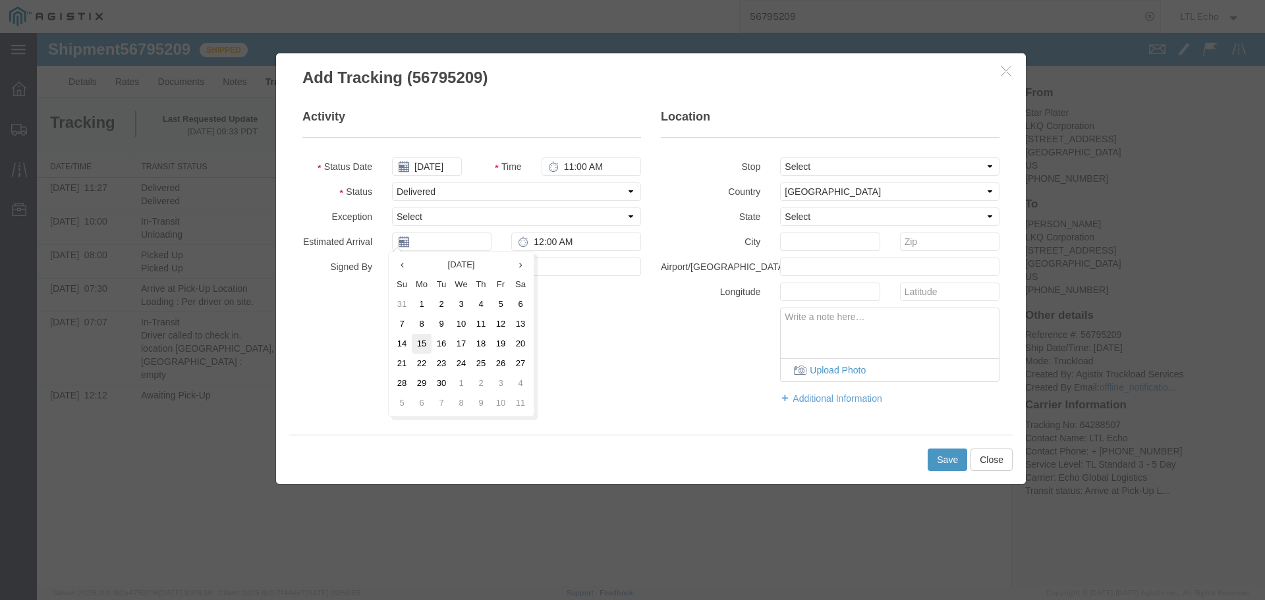
click at [426, 343] on td "15" at bounding box center [422, 344] width 20 height 20
type input "[DATE]"
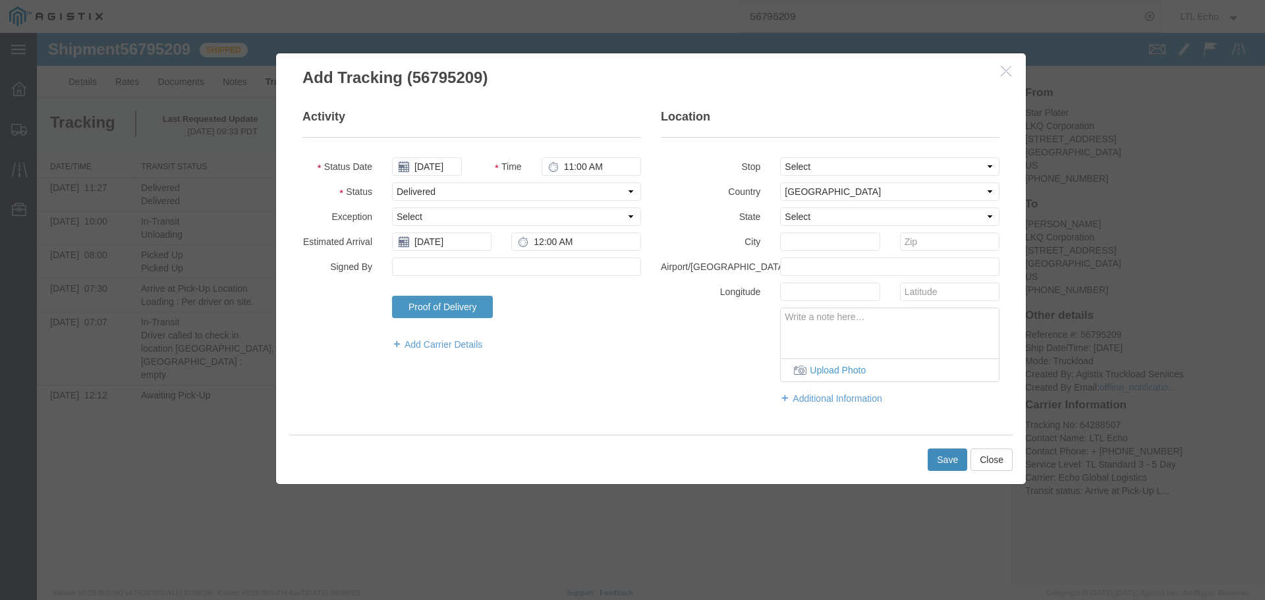
click at [944, 453] on button "Save" at bounding box center [948, 460] width 40 height 22
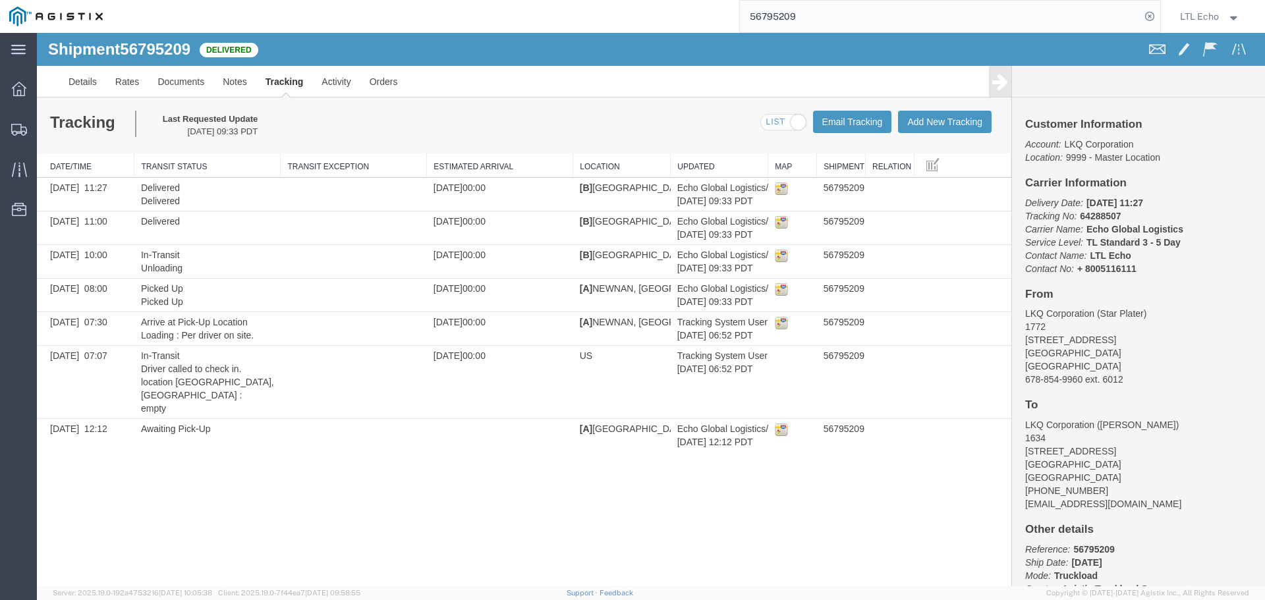
click at [774, 23] on input "56795209" at bounding box center [940, 17] width 401 height 32
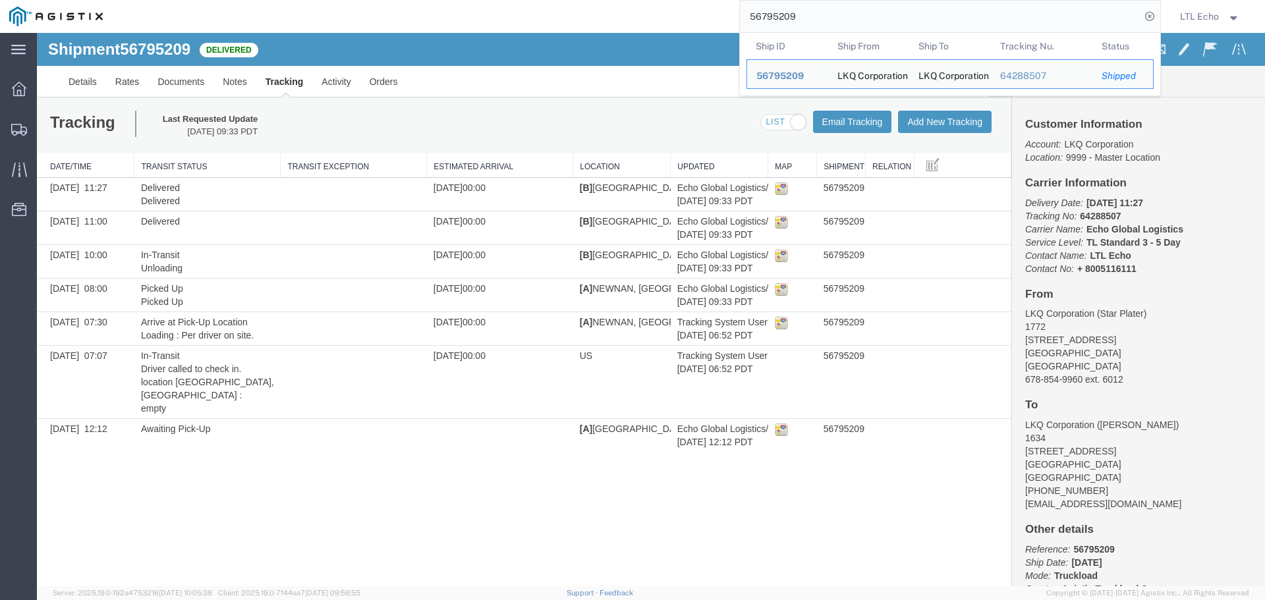
click at [774, 23] on input "56795209" at bounding box center [940, 17] width 401 height 32
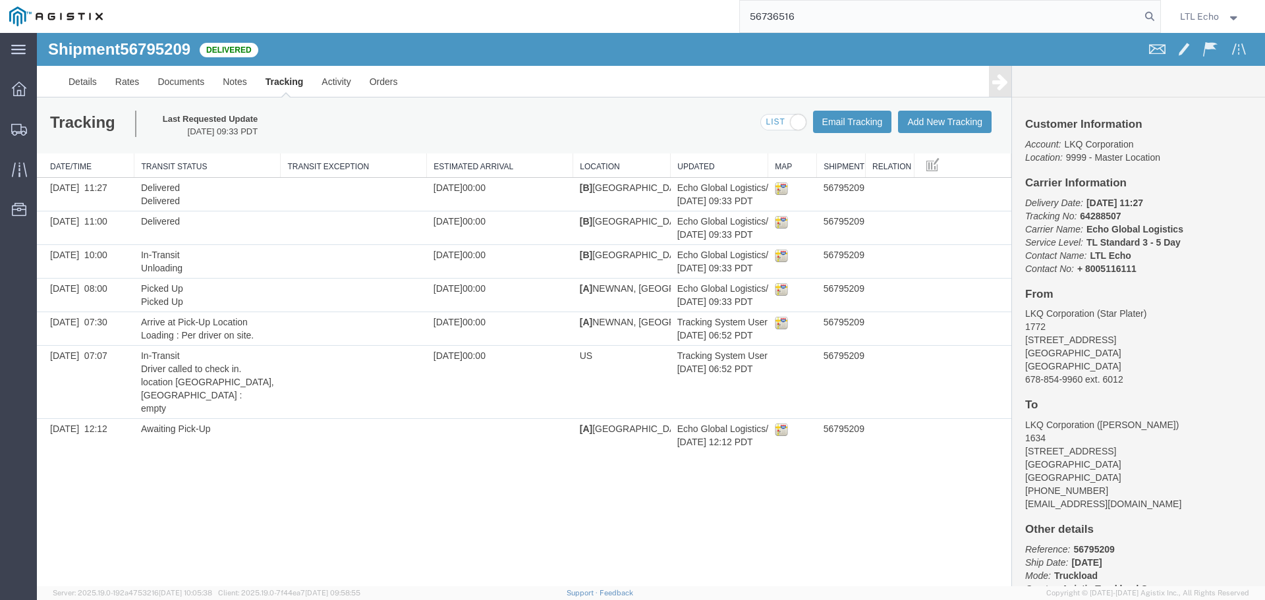
type input "56736516"
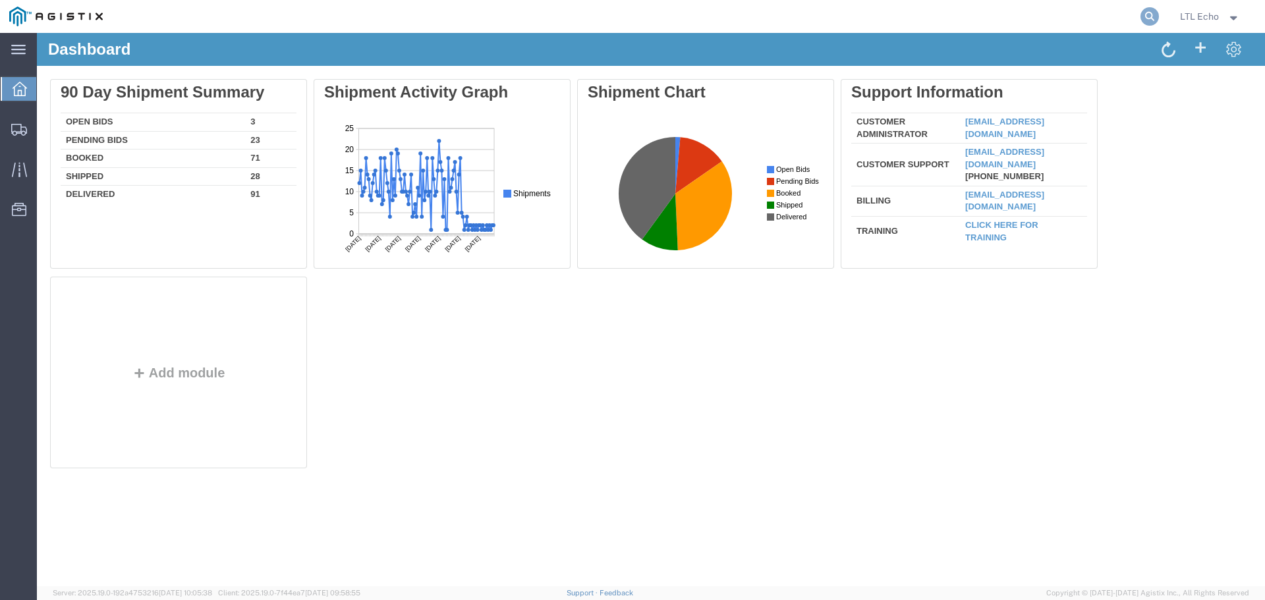
click at [1149, 13] on icon at bounding box center [1150, 16] width 18 height 18
click at [1036, 18] on input "search" at bounding box center [940, 17] width 401 height 32
type input "56808303"
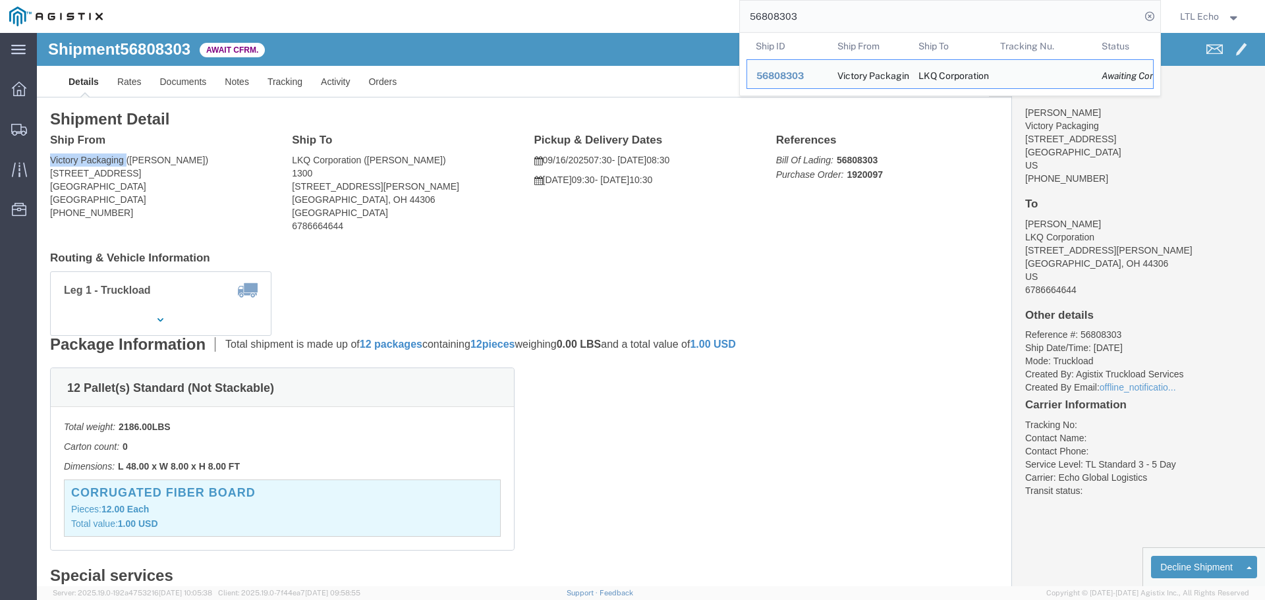
drag, startPoint x: 88, startPoint y: 125, endPoint x: 14, endPoint y: 128, distance: 74.6
click address "Victory Packaging (Steve) 31740 Enterprise Drive Livonia, MI 48150 United State…"
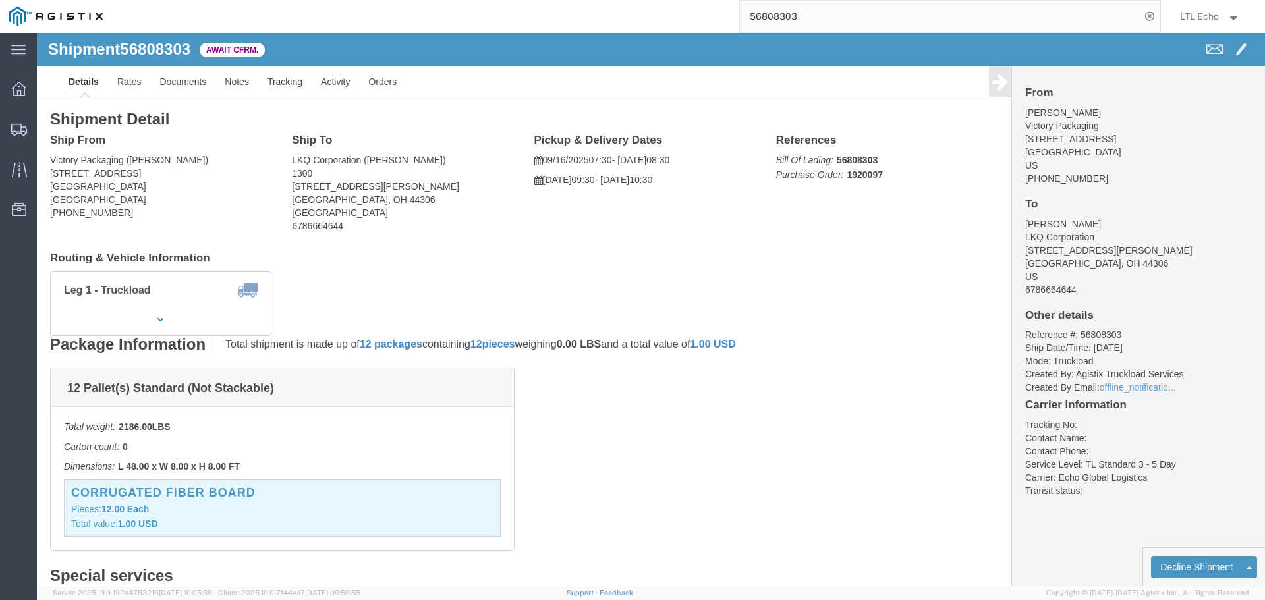
click p "Bill Of Lading: 56808303 Purchase Order: 1920097"
drag, startPoint x: 826, startPoint y: 136, endPoint x: 814, endPoint y: 148, distance: 16.3
click span "Purchase Order: 1920097"
click link "Rates"
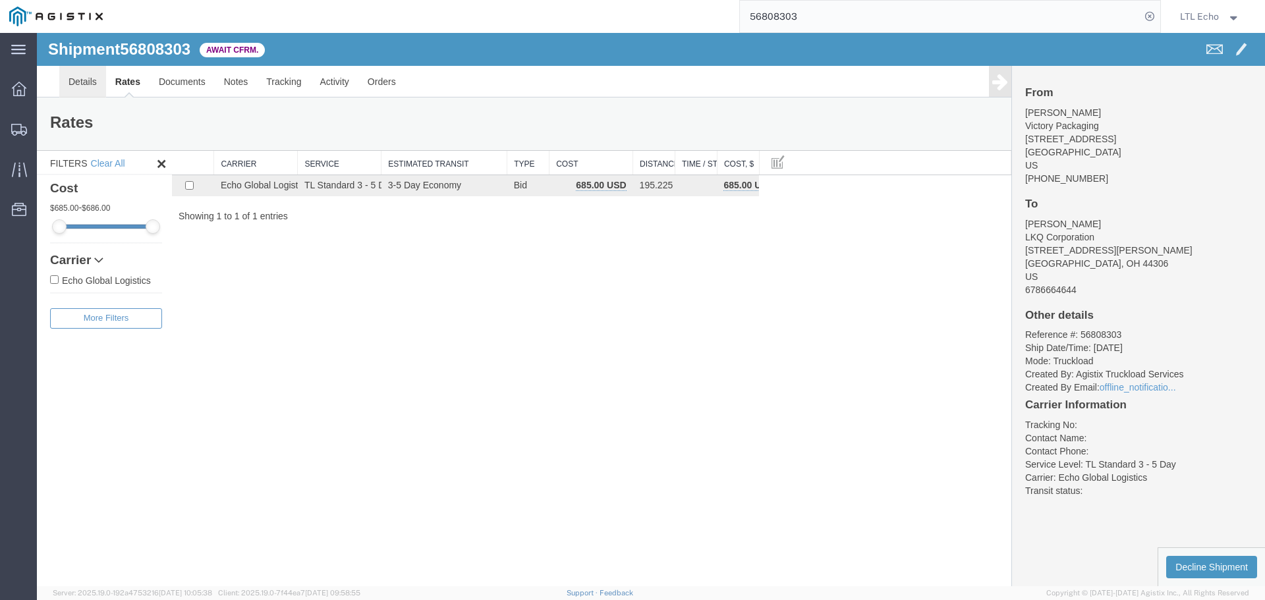
click at [91, 84] on link "Details" at bounding box center [82, 82] width 47 height 32
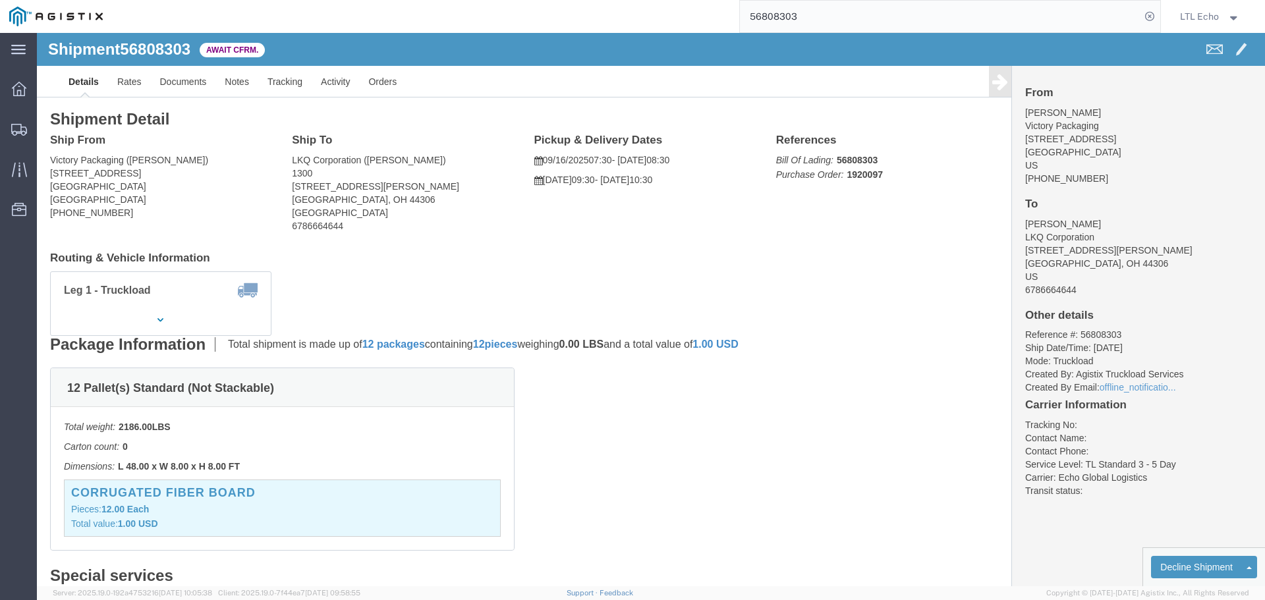
click h4 "Routing & Vehicle Information"
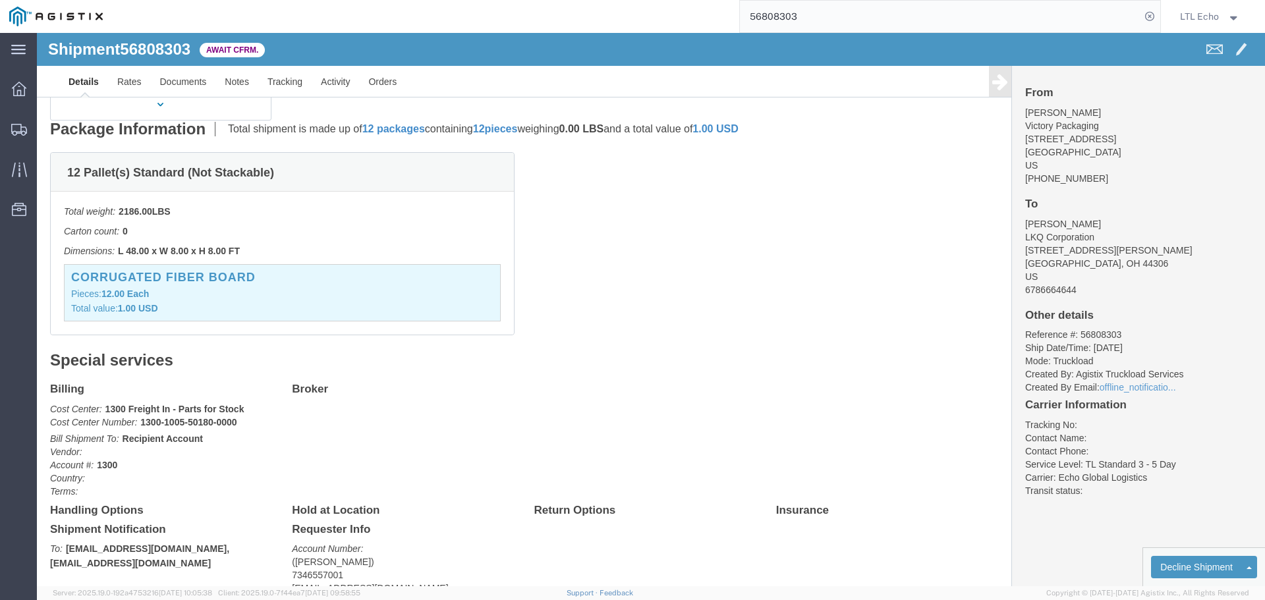
scroll to position [330, 0]
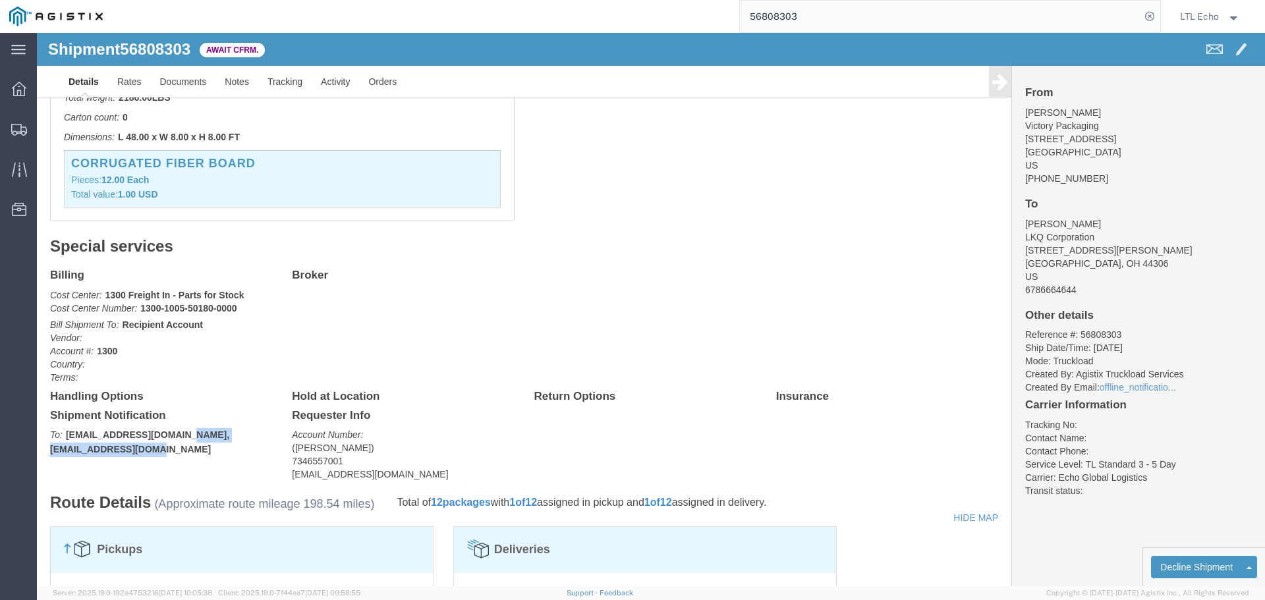
drag, startPoint x: 199, startPoint y: 415, endPoint x: 13, endPoint y: 419, distance: 186.6
click div "Shipment Notification To: truckload@lkqcorp.com, JWOODS@VICTORYPACKAGING.COM"
click link "Confirm"
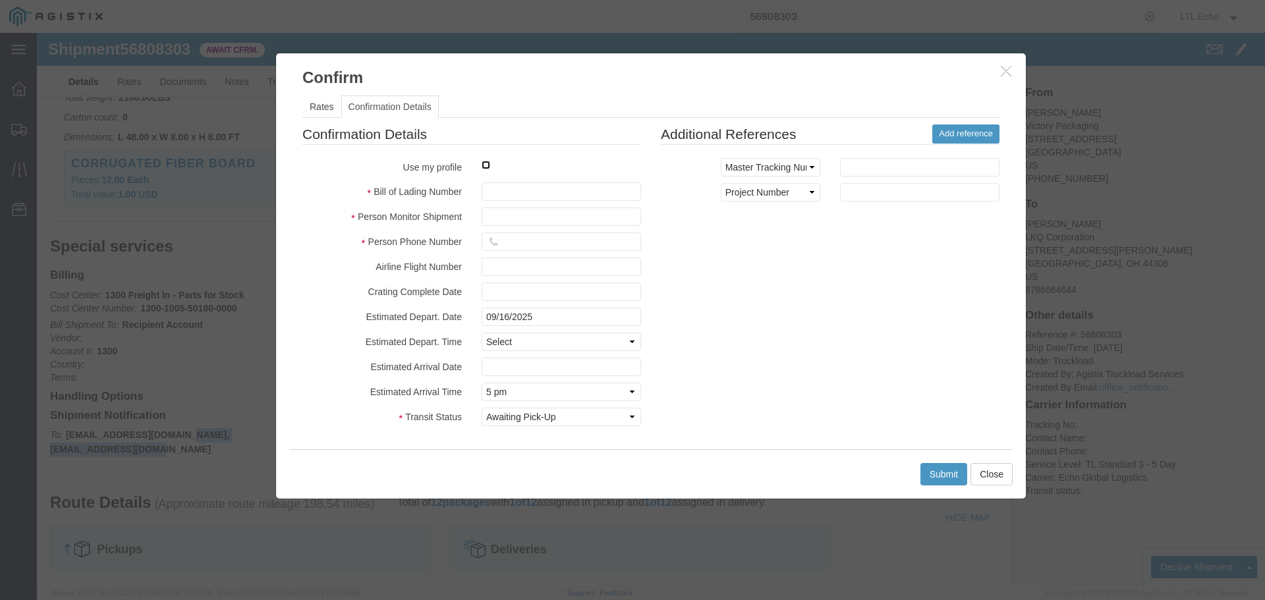
click input "checkbox"
checkbox input "true"
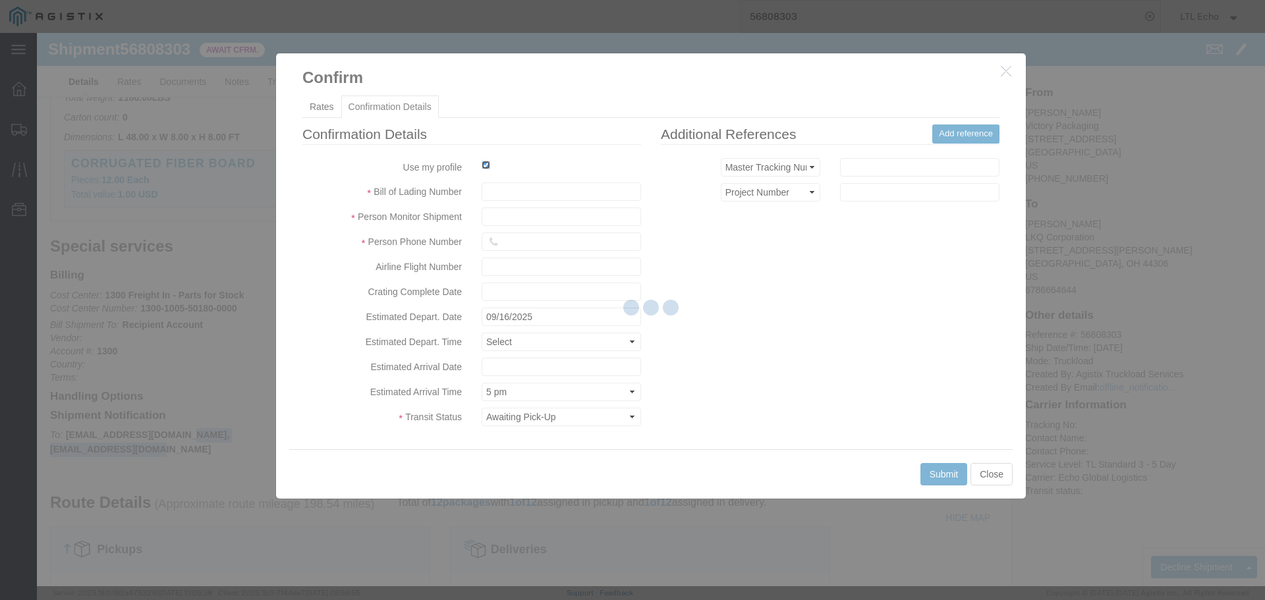
type input "LTL Echo"
type input "+ 8005116111"
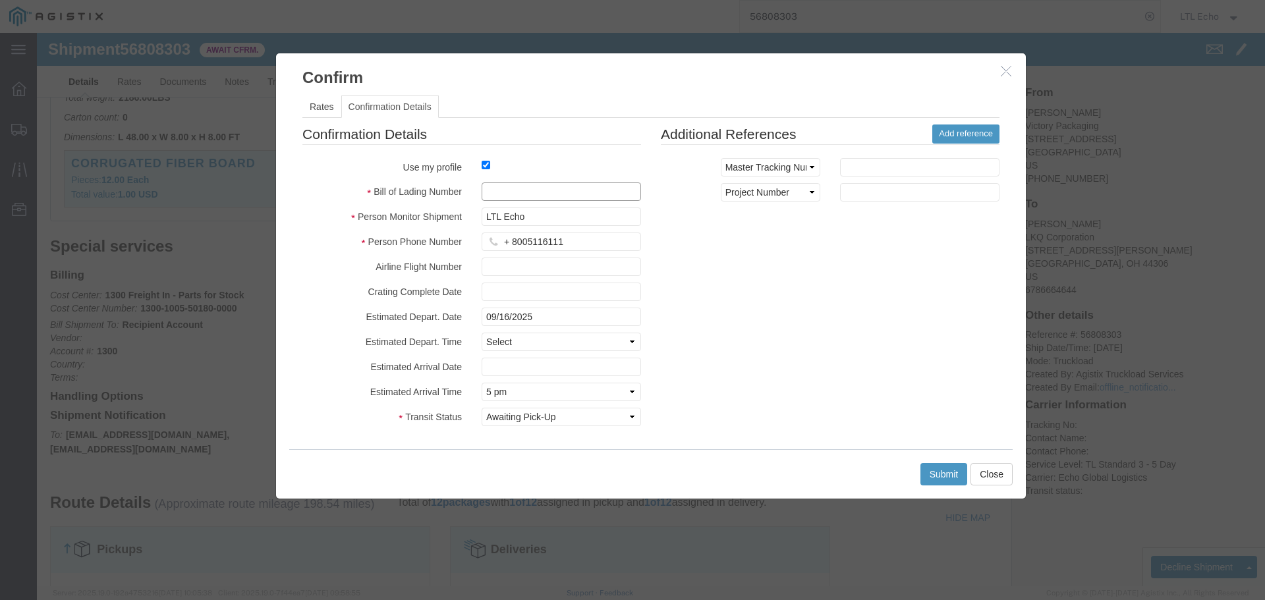
click input "text"
type input "64302909"
click button "Submit"
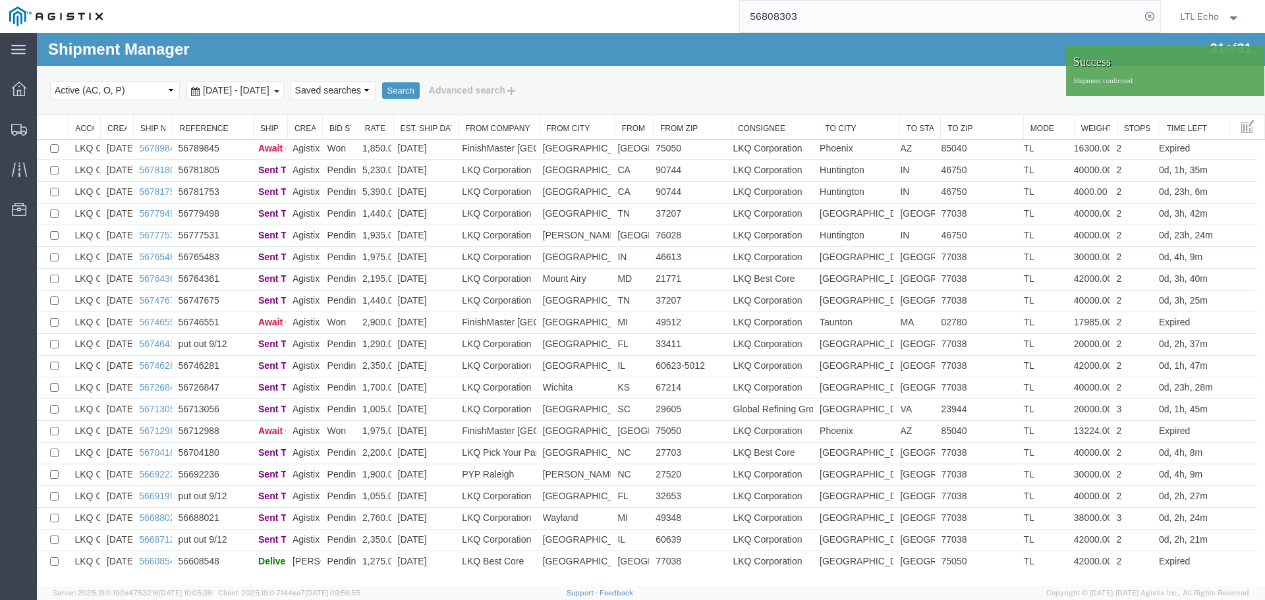
scroll to position [241, 0]
